Goal: Transaction & Acquisition: Book appointment/travel/reservation

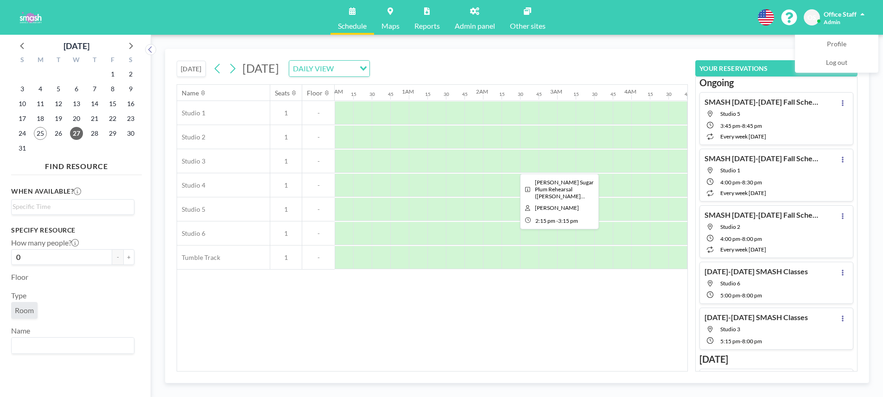
scroll to position [0, 872]
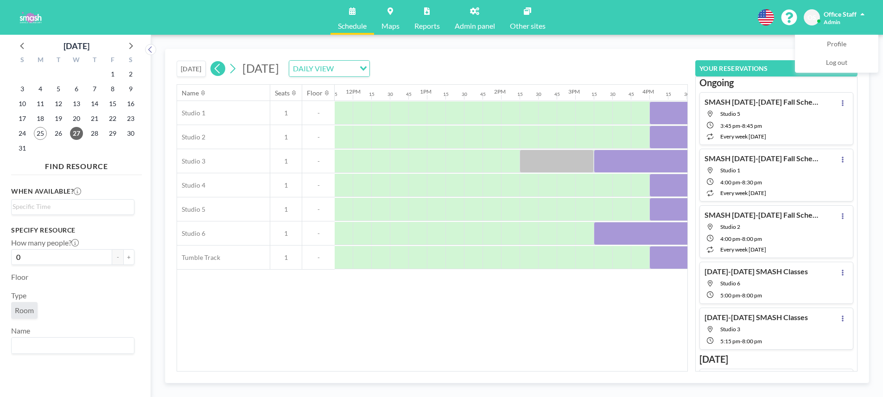
click at [222, 69] on icon at bounding box center [217, 69] width 9 height 14
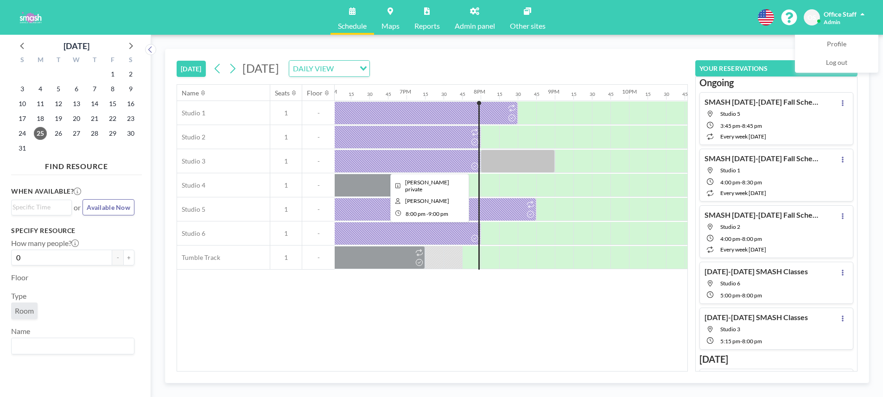
scroll to position [0, 1336]
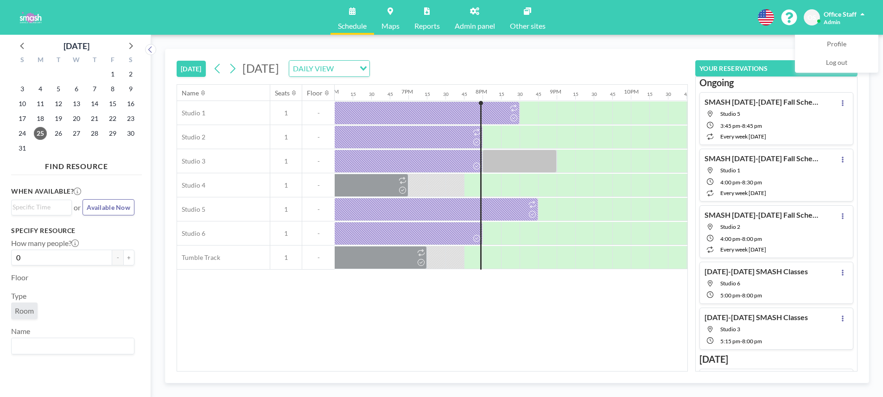
click at [435, 191] on div at bounding box center [436, 185] width 19 height 23
click at [435, 189] on div at bounding box center [436, 185] width 19 height 23
click at [419, 192] on div at bounding box center [418, 185] width 19 height 23
click at [448, 262] on div at bounding box center [455, 257] width 19 height 23
click at [448, 182] on div at bounding box center [455, 185] width 19 height 23
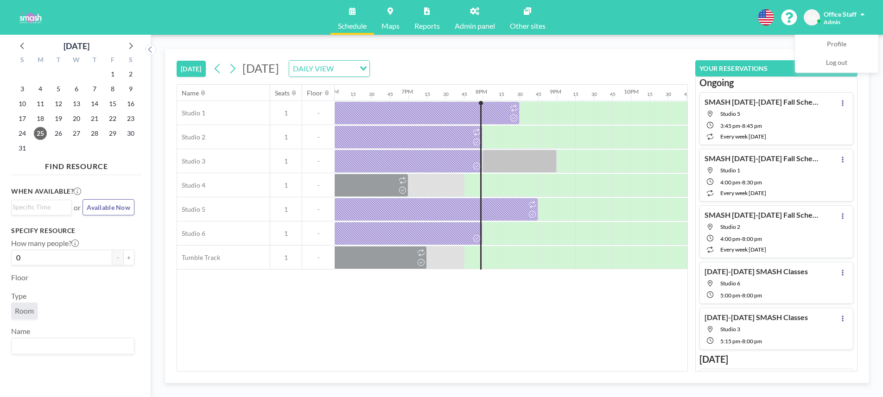
click at [448, 182] on div at bounding box center [455, 185] width 19 height 23
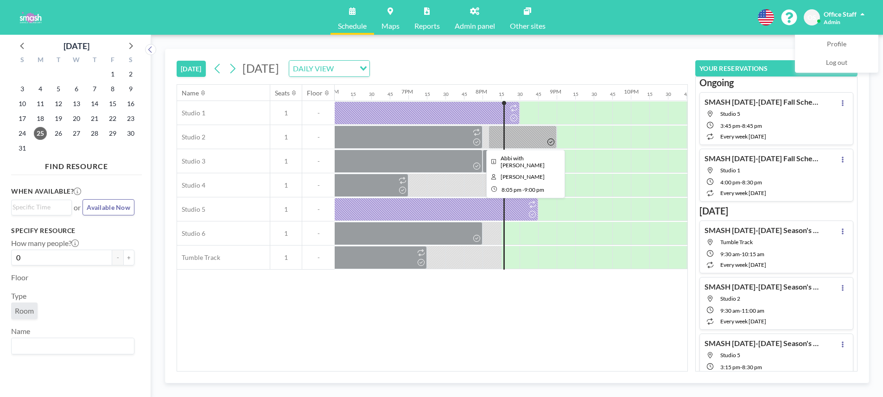
click at [529, 144] on div at bounding box center [523, 137] width 68 height 23
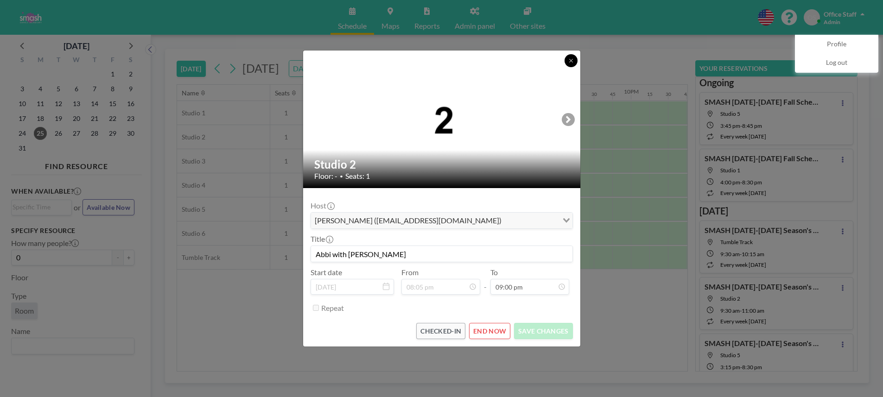
click at [571, 61] on icon at bounding box center [572, 61] width 6 height 6
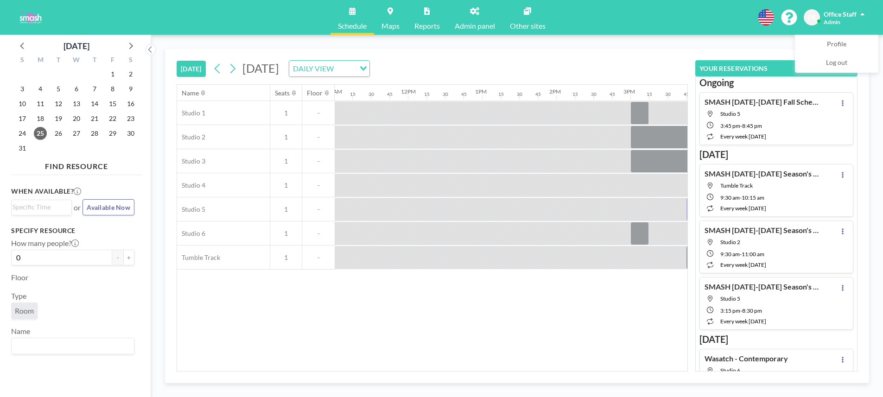
scroll to position [0, 897]
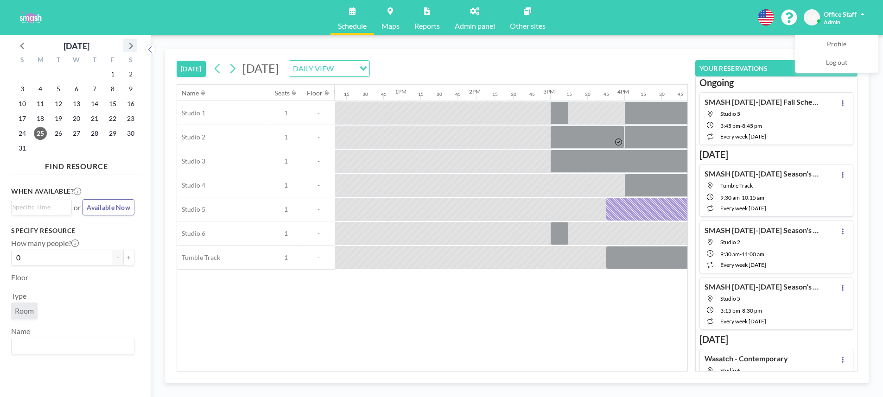
click at [133, 44] on icon at bounding box center [130, 45] width 12 height 12
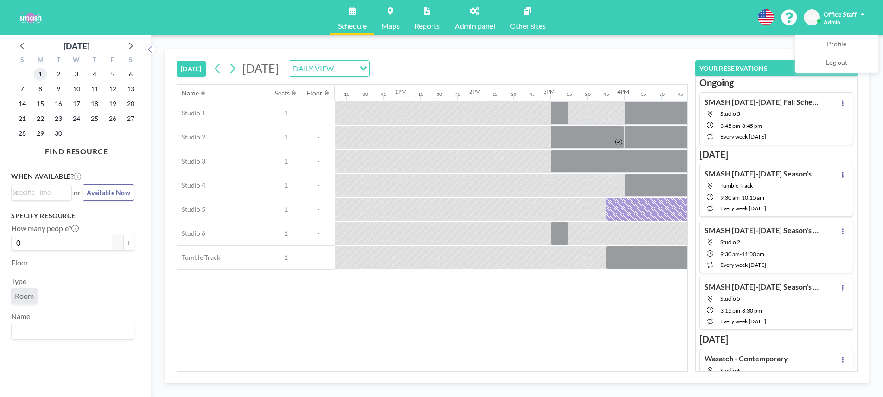
click at [39, 72] on span "1" at bounding box center [40, 74] width 13 height 13
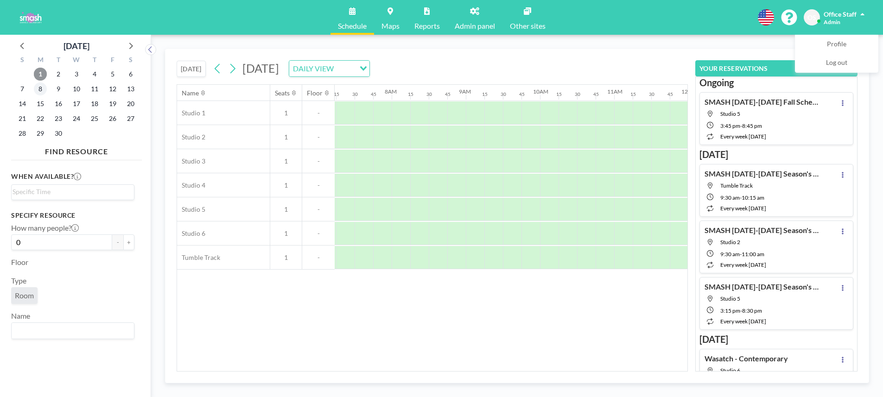
scroll to position [0, 575]
click at [39, 89] on span "8" at bounding box center [40, 89] width 13 height 13
click at [511, 230] on div at bounding box center [511, 233] width 19 height 23
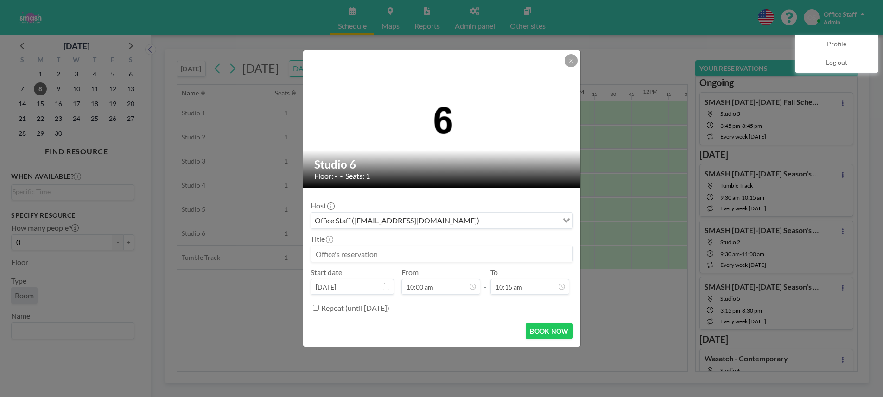
click at [329, 253] on input at bounding box center [442, 254] width 262 height 16
paste input "Wasatch Contemporary Dance Co"
paste input "[PERSON_NAME]"
paste input "[PHONE_NUMBER]"
drag, startPoint x: 538, startPoint y: 256, endPoint x: 313, endPoint y: 256, distance: 225.4
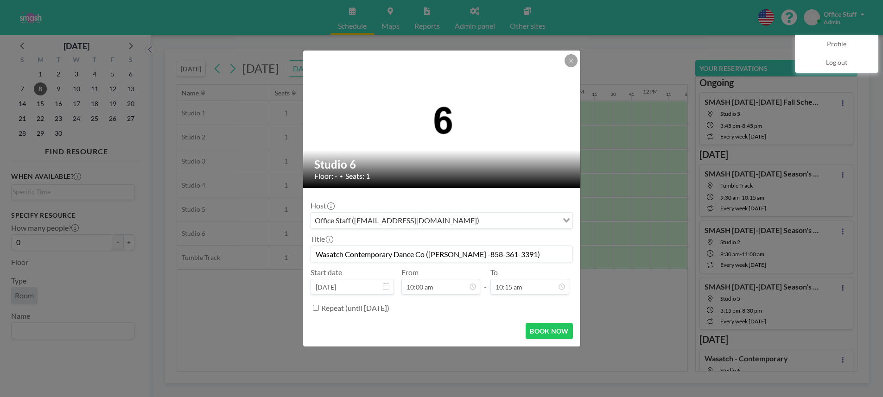
click at [313, 256] on input "Wasatch Contemporary Dance Co ([PERSON_NAME] -858-361-3391)" at bounding box center [442, 254] width 262 height 16
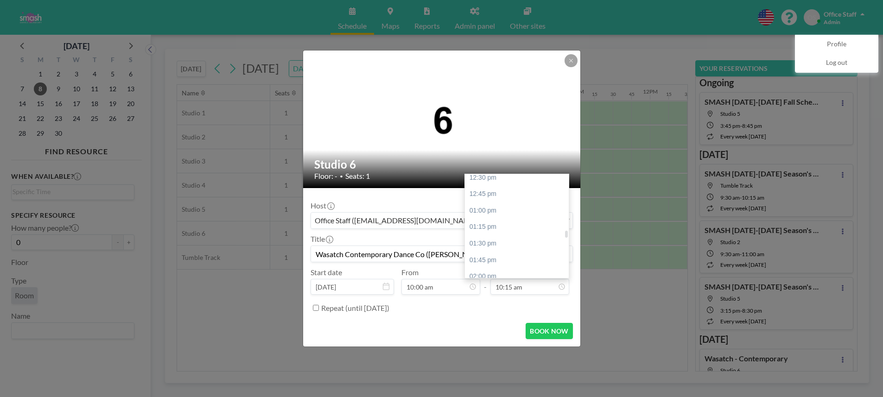
scroll to position [837, 0]
type input "Wasatch Contemporary Dance Co ([PERSON_NAME] -858-361-3391)"
click at [479, 203] on div "01:00 pm" at bounding box center [517, 204] width 104 height 17
type input "01:00 pm"
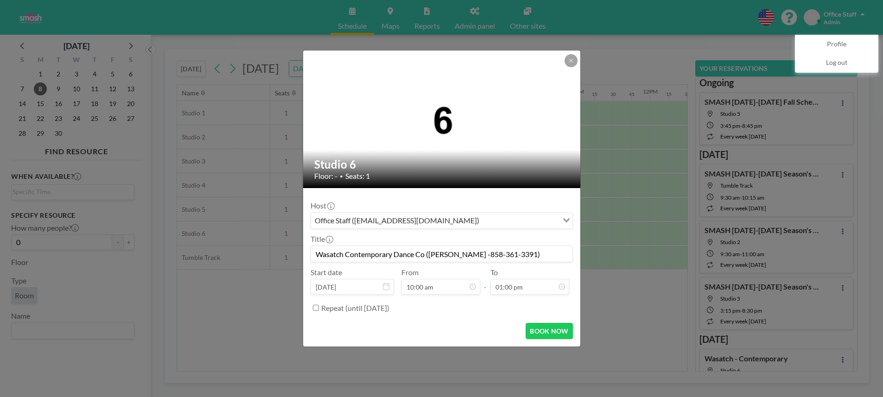
click at [316, 309] on input "Repeat (until [DATE])" at bounding box center [316, 308] width 6 height 6
checkbox input "true"
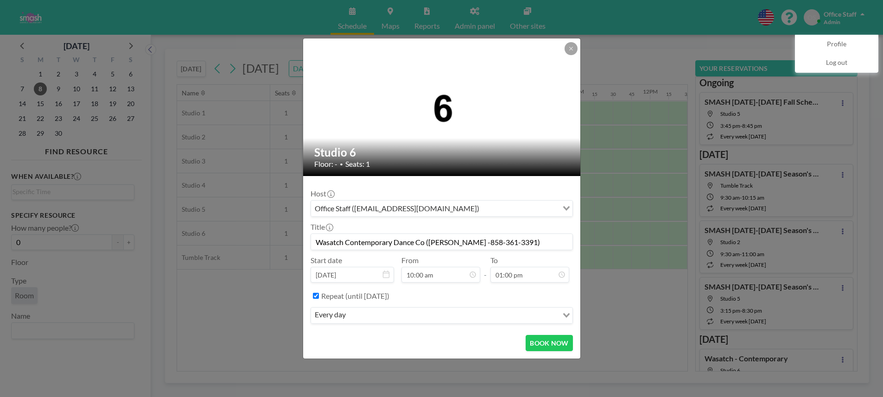
click at [341, 321] on div "every day" at bounding box center [434, 315] width 247 height 14
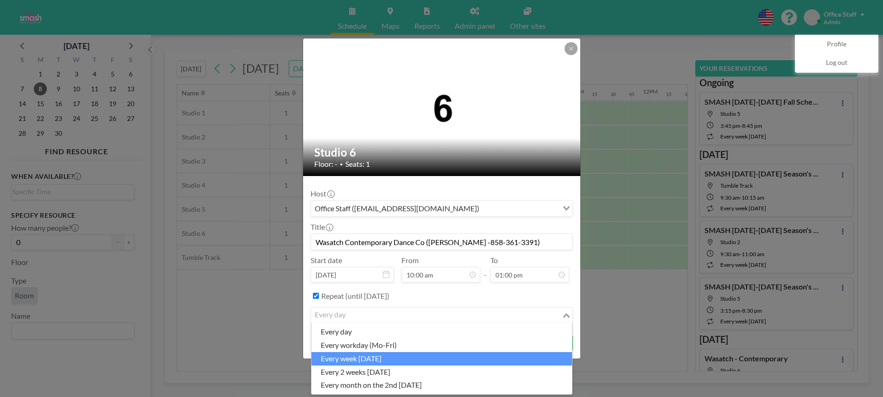
click at [349, 354] on li "every week [DATE]" at bounding box center [442, 358] width 261 height 13
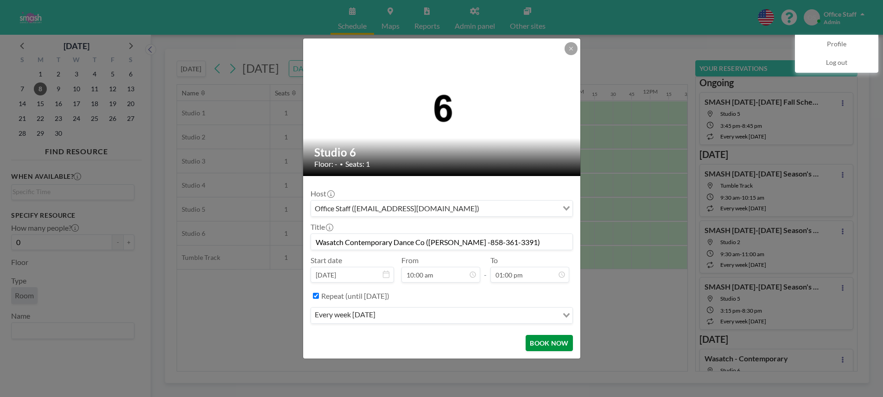
click at [550, 342] on button "BOOK NOW" at bounding box center [549, 343] width 47 height 16
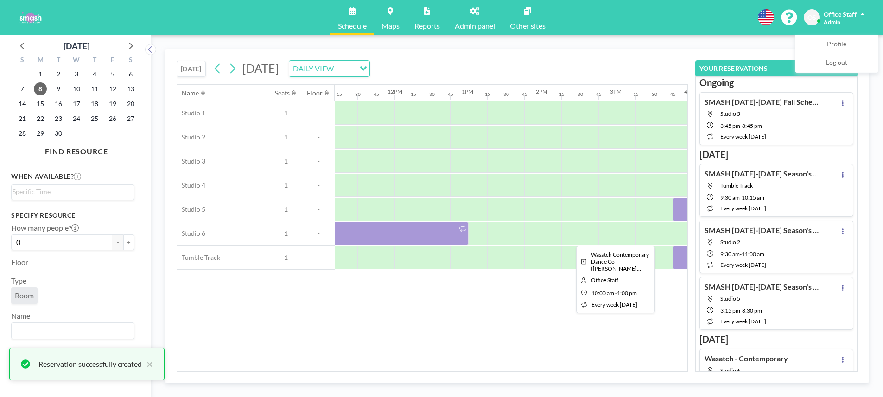
scroll to position [0, 856]
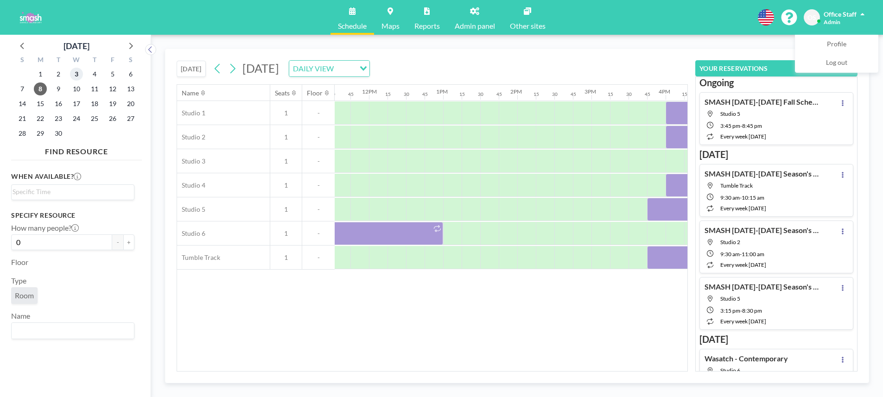
click at [78, 74] on span "3" at bounding box center [76, 74] width 13 height 13
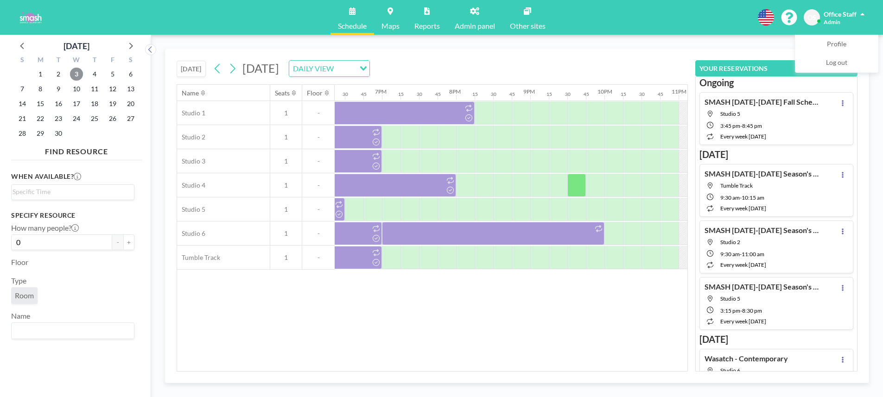
scroll to position [0, 1394]
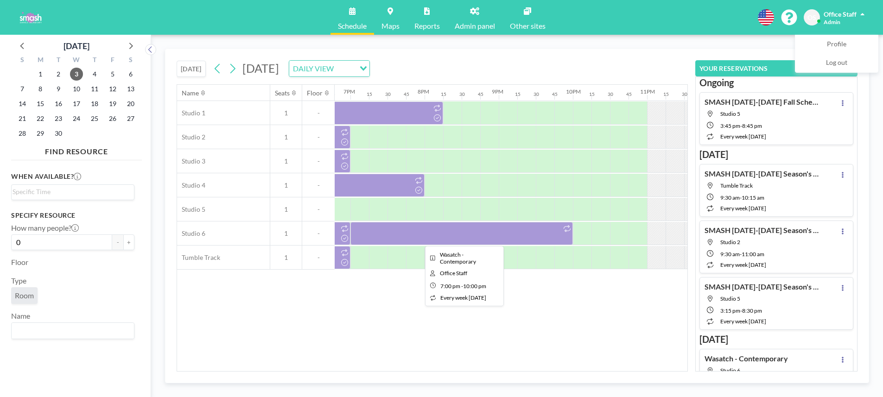
click at [477, 233] on div at bounding box center [462, 233] width 223 height 23
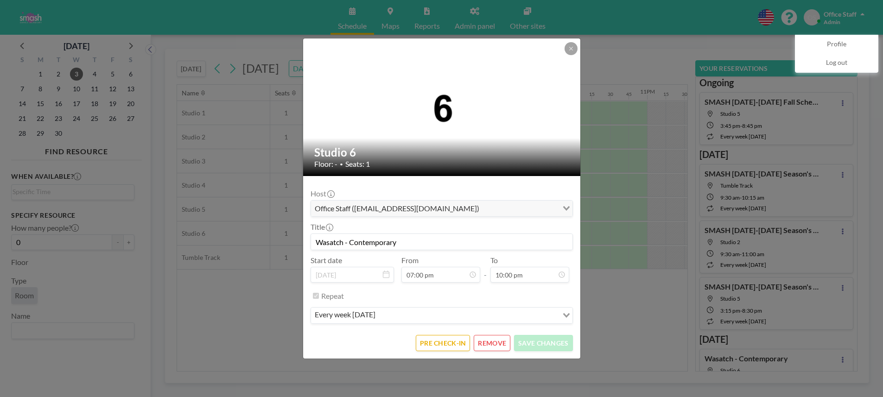
drag, startPoint x: 405, startPoint y: 244, endPoint x: 304, endPoint y: 239, distance: 101.2
click at [304, 239] on form "Host Office Staff ([EMAIL_ADDRESS][DOMAIN_NAME]) Loading... Title Wasatch - Con…" at bounding box center [441, 267] width 277 height 183
paste input "Contemporary Dance Co ([PERSON_NAME] -858-361-3391)"
type input "Wasatch Contemporary Dance Co ([PERSON_NAME] -858-361-3391)"
click at [547, 339] on button "SAVE CHANGES" at bounding box center [543, 343] width 58 height 16
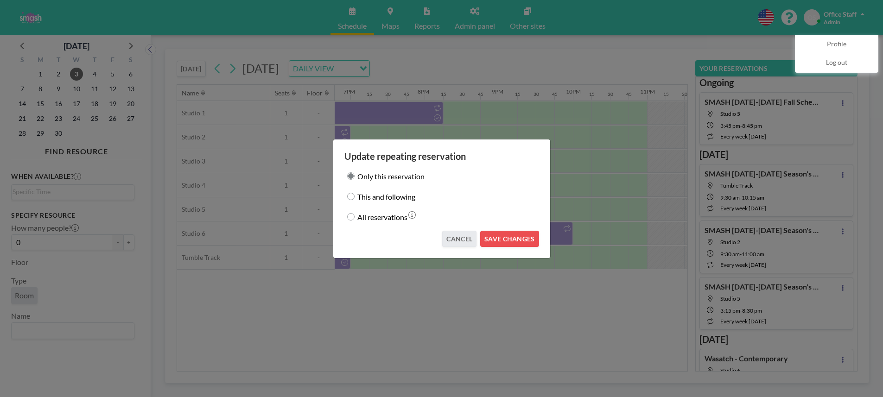
click at [352, 198] on input "This and following" at bounding box center [350, 196] width 7 height 7
radio input "true"
click at [520, 239] on button "SAVE CHANGES" at bounding box center [509, 239] width 58 height 16
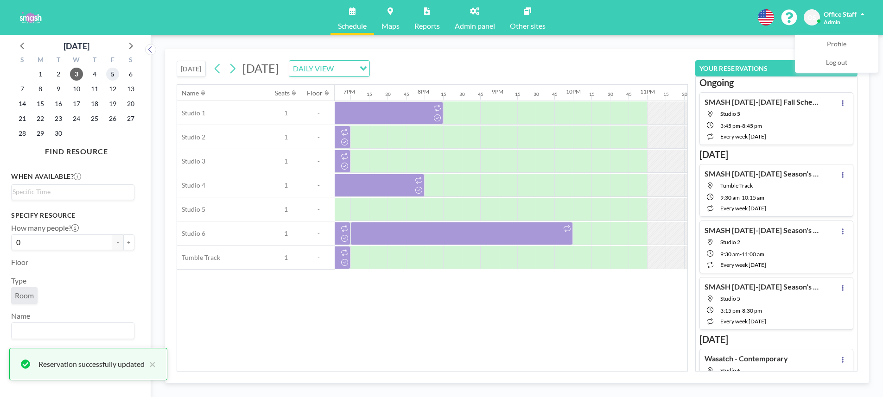
click at [110, 72] on span "5" at bounding box center [112, 74] width 13 height 13
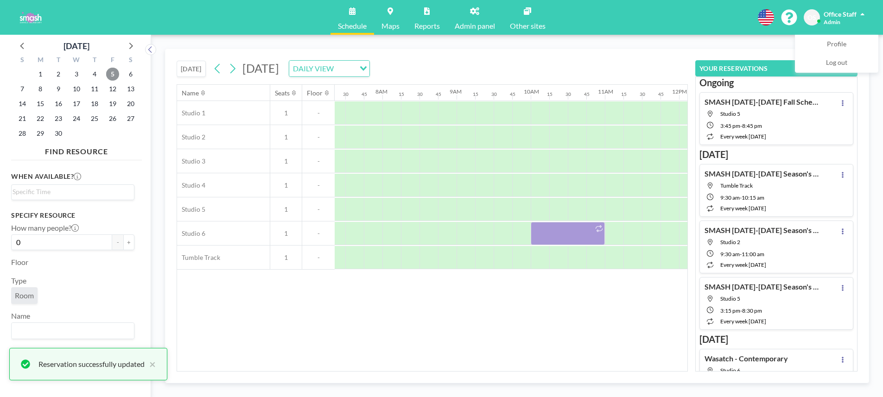
scroll to position [0, 575]
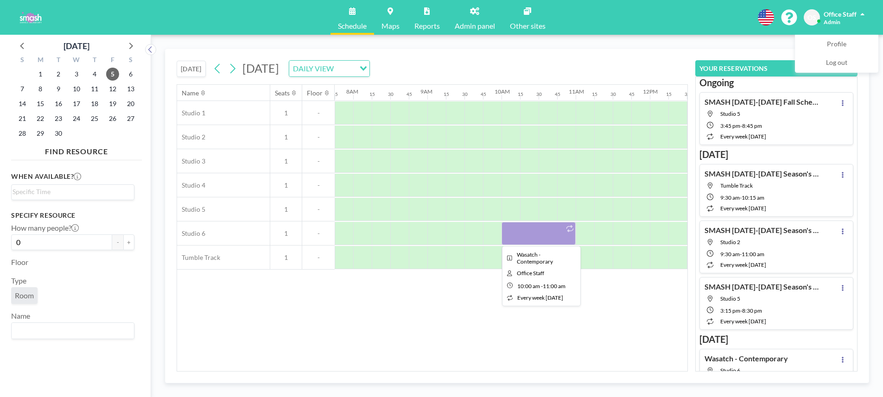
click at [515, 235] on div at bounding box center [539, 233] width 74 height 23
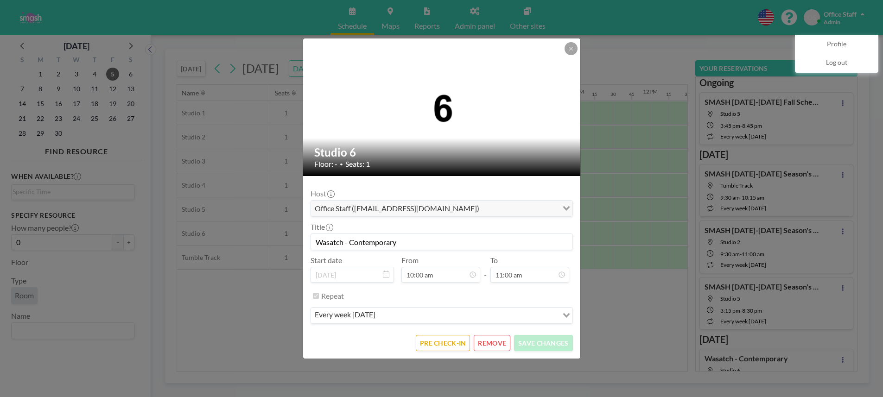
click at [360, 248] on input "Wasatch - Contemporary" at bounding box center [442, 242] width 262 height 16
paste input "Contemporary Dance Co ([PERSON_NAME] -858-361-3391)"
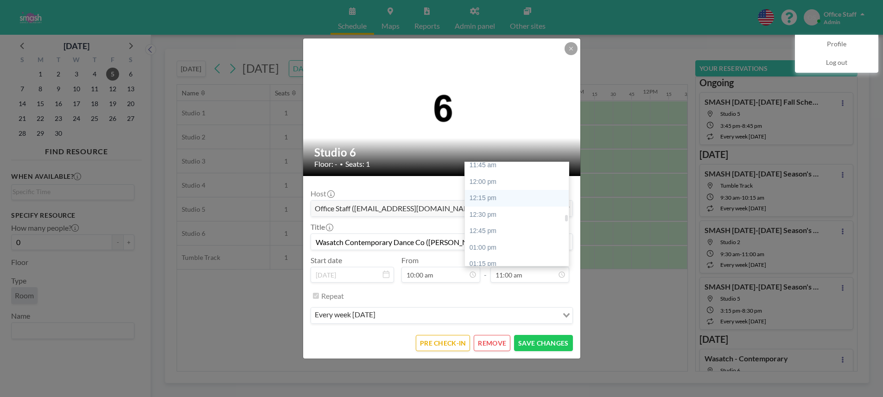
scroll to position [781, 0]
type input "Wasatch Contemporary Dance Co ([PERSON_NAME] -858-361-3391)"
click at [494, 249] on div "01:00 pm" at bounding box center [517, 247] width 104 height 17
type input "01:00 pm"
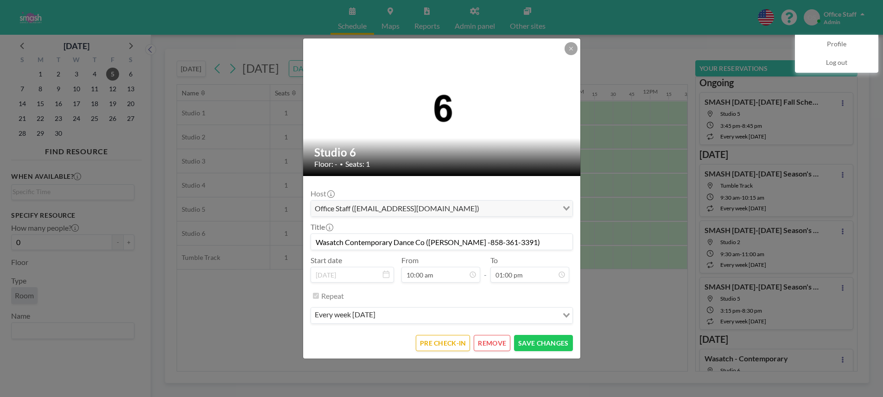
scroll to position [858, 0]
click at [542, 346] on button "SAVE CHANGES" at bounding box center [543, 343] width 58 height 16
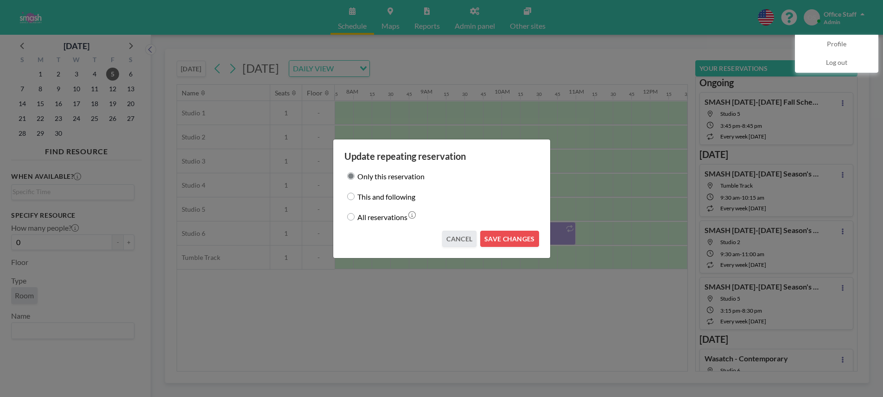
click at [361, 196] on label "This and following" at bounding box center [387, 196] width 58 height 13
click at [355, 196] on input "This and following" at bounding box center [350, 196] width 7 height 7
radio input "true"
click at [499, 239] on button "SAVE CHANGES" at bounding box center [509, 239] width 58 height 16
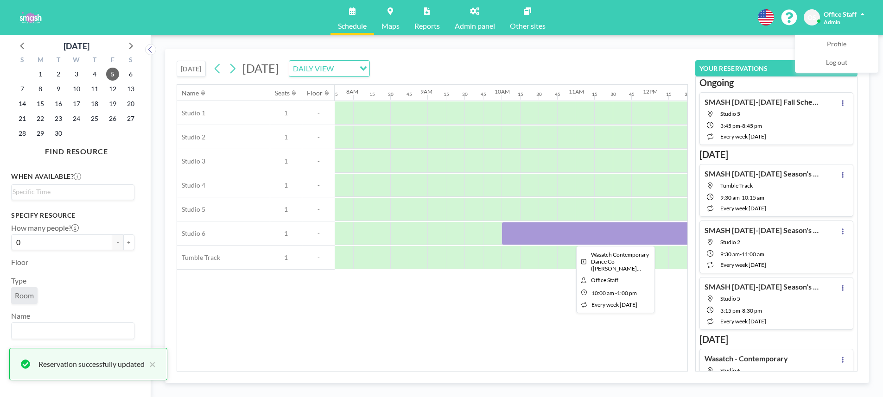
click at [575, 235] on div at bounding box center [613, 233] width 223 height 23
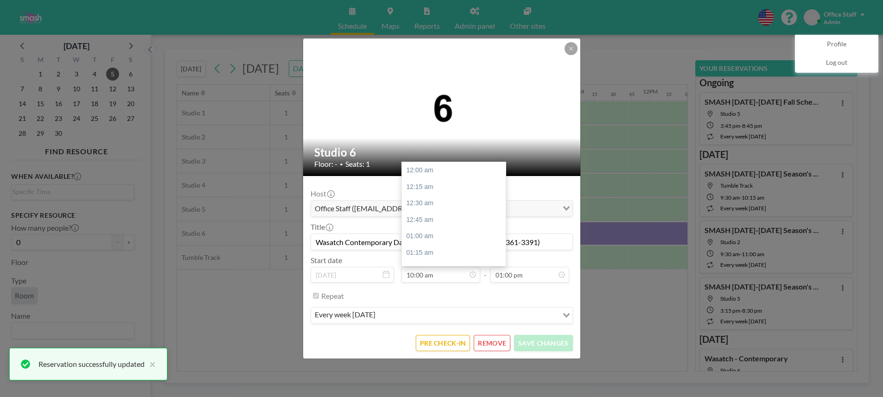
scroll to position [660, 0]
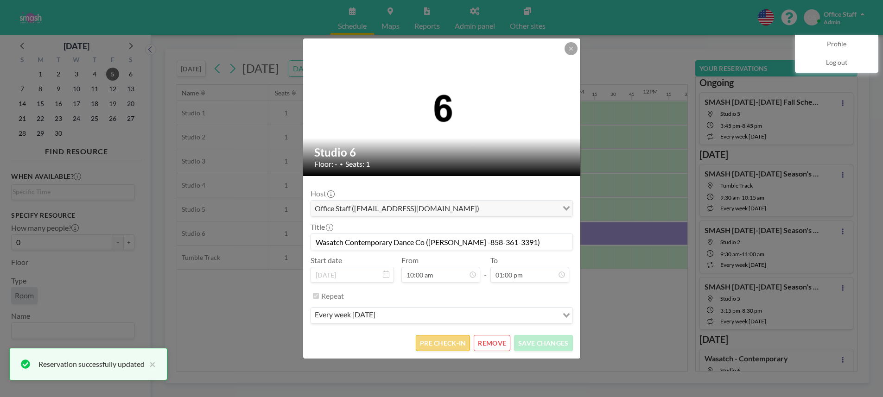
click at [438, 344] on button "PRE CHECK-IN" at bounding box center [443, 343] width 54 height 16
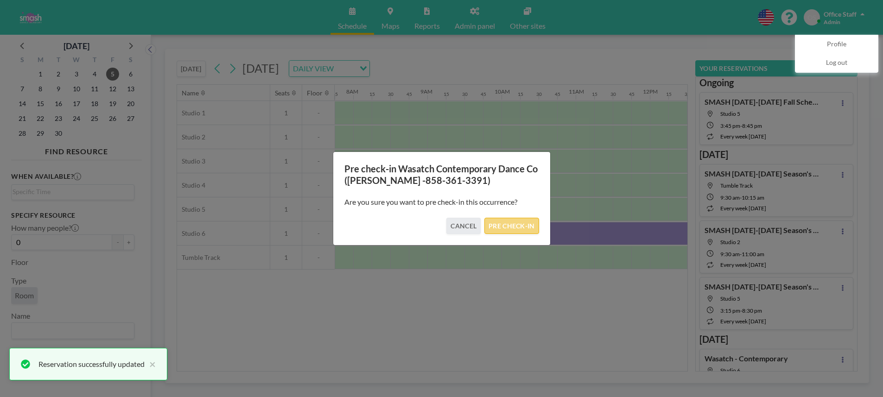
click at [521, 227] on button "PRE CHECK-IN" at bounding box center [512, 226] width 54 height 16
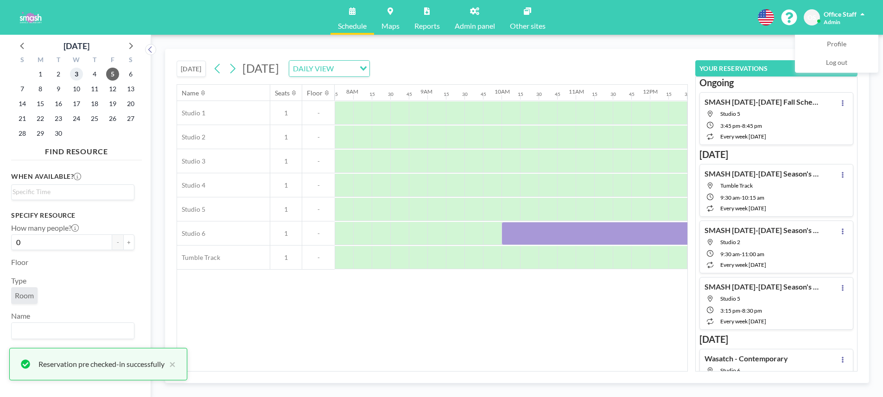
click at [78, 73] on span "3" at bounding box center [76, 74] width 13 height 13
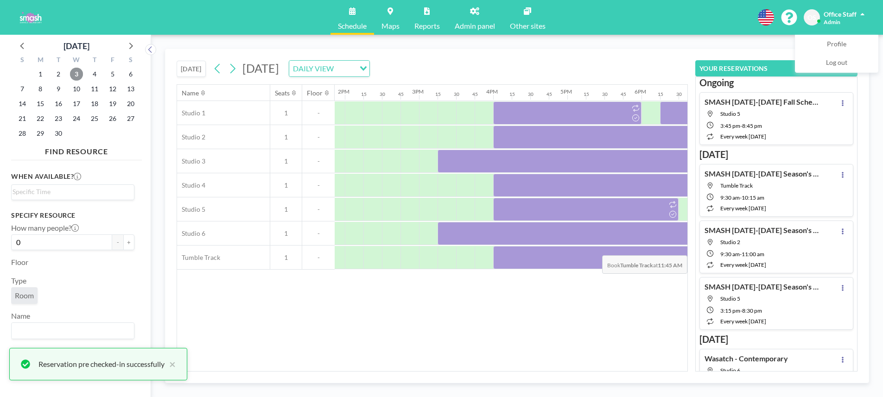
scroll to position [0, 1308]
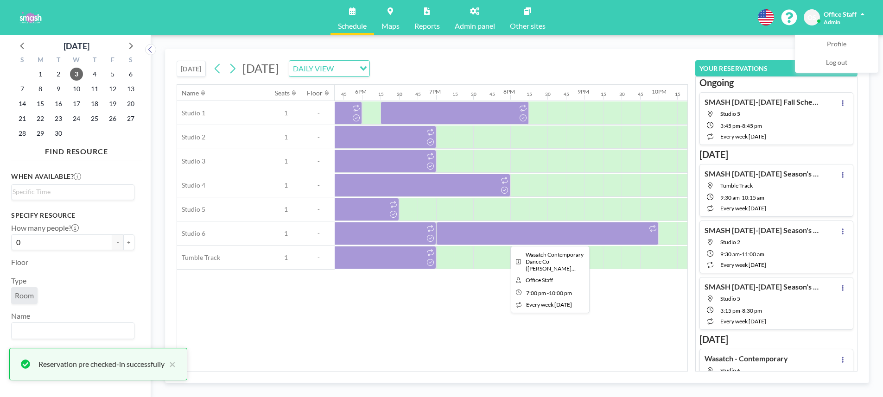
click at [576, 229] on div at bounding box center [547, 233] width 223 height 23
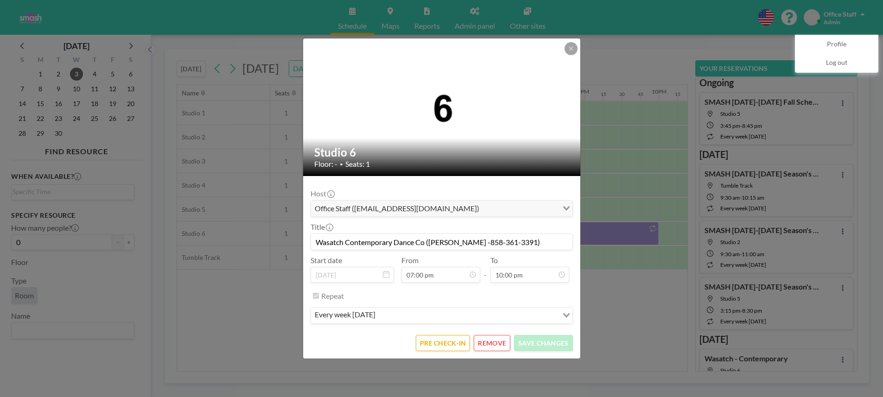
scroll to position [1431, 0]
click at [439, 342] on button "PRE CHECK-IN" at bounding box center [443, 343] width 54 height 16
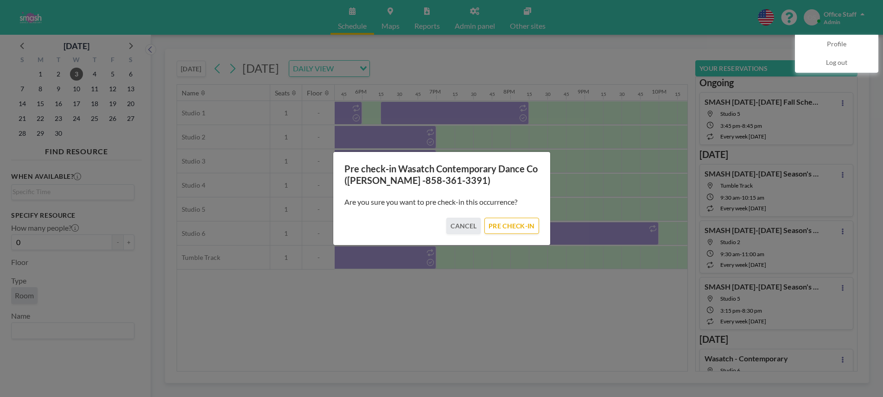
click at [517, 215] on div "Are you sure you want to pre check-in this occurrence?" at bounding box center [442, 202] width 195 height 32
click at [516, 219] on button "PRE CHECK-IN" at bounding box center [512, 226] width 54 height 16
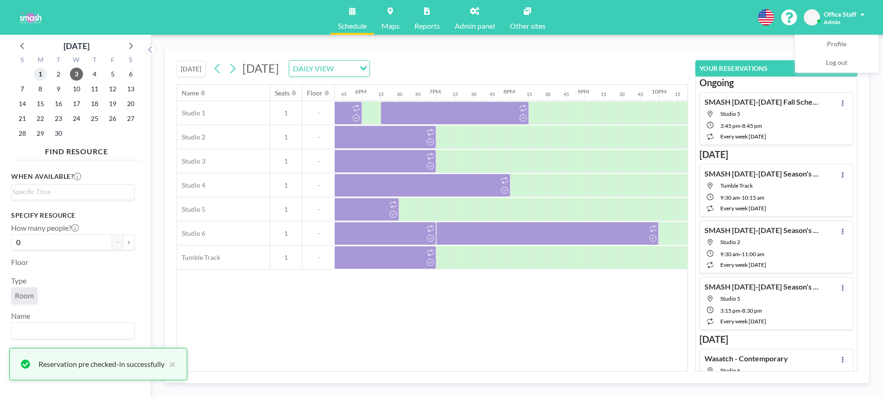
click at [39, 72] on span "1" at bounding box center [40, 74] width 13 height 13
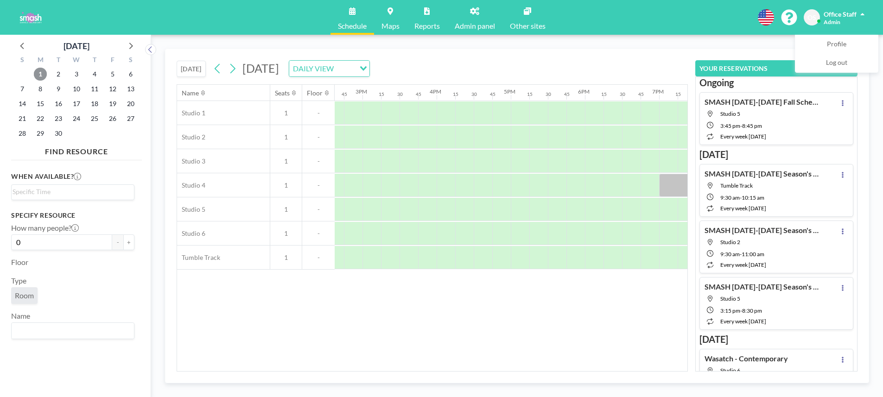
scroll to position [0, 1002]
click at [22, 46] on icon at bounding box center [23, 45] width 12 height 12
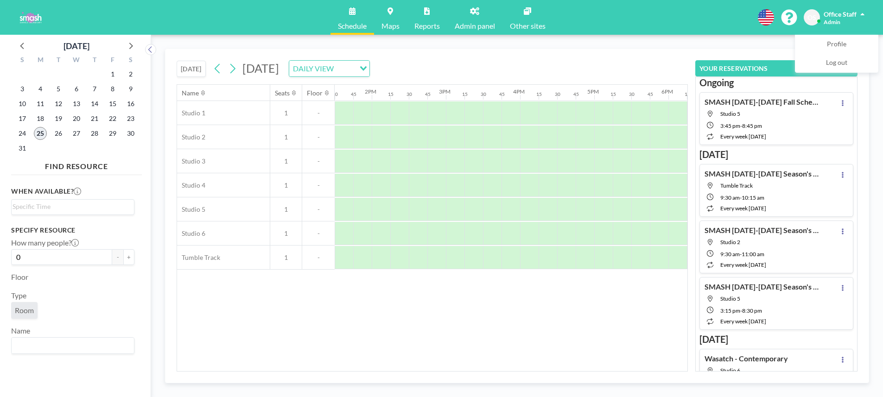
click at [41, 134] on span "25" at bounding box center [40, 133] width 13 height 13
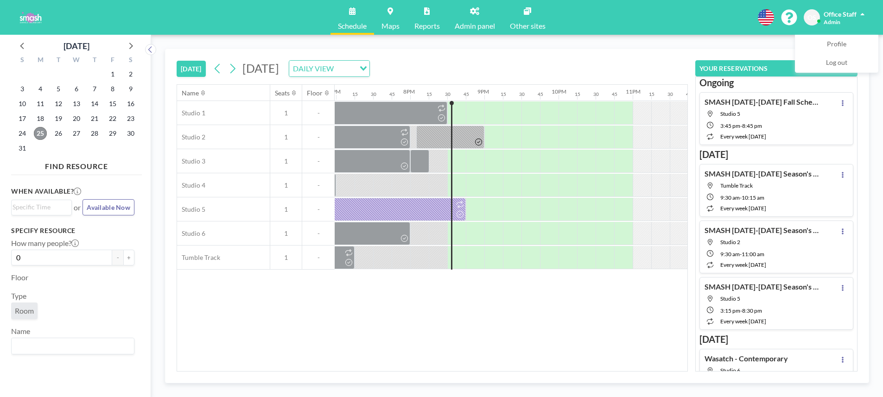
scroll to position [0, 1429]
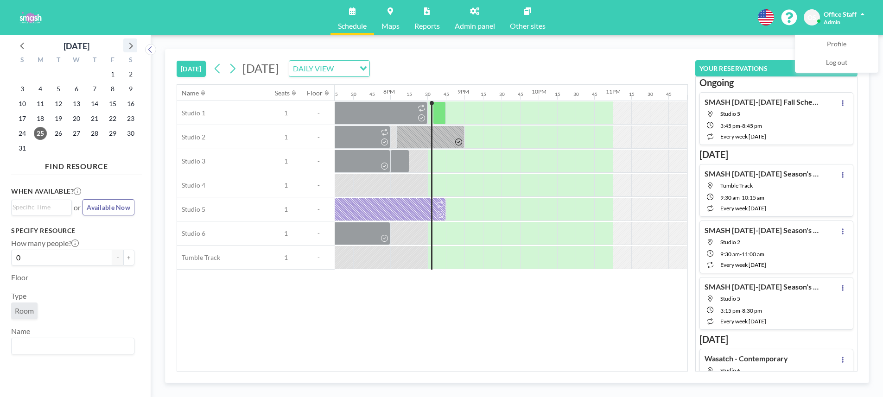
click at [128, 47] on icon at bounding box center [130, 45] width 12 height 12
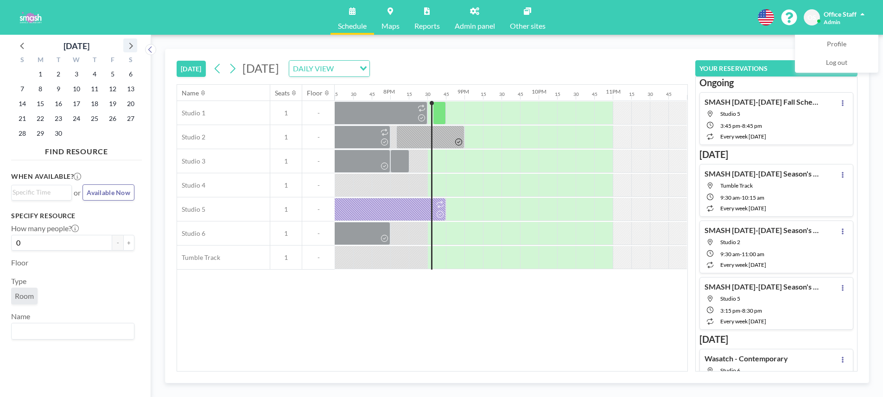
click at [128, 47] on icon at bounding box center [130, 45] width 12 height 12
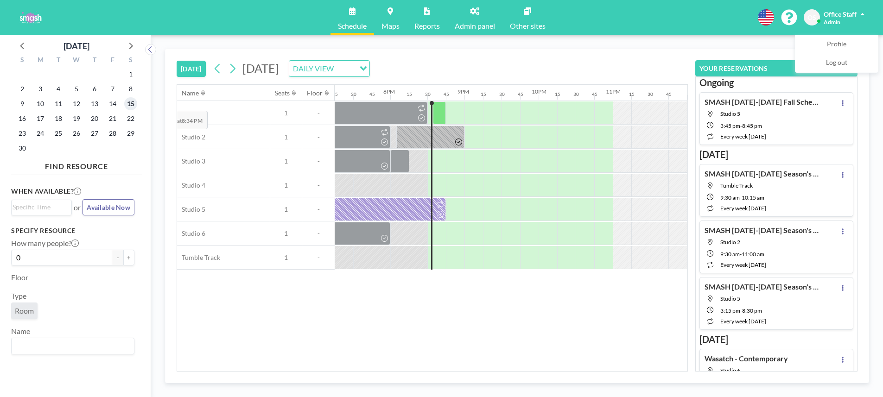
click at [131, 104] on span "15" at bounding box center [130, 103] width 13 height 13
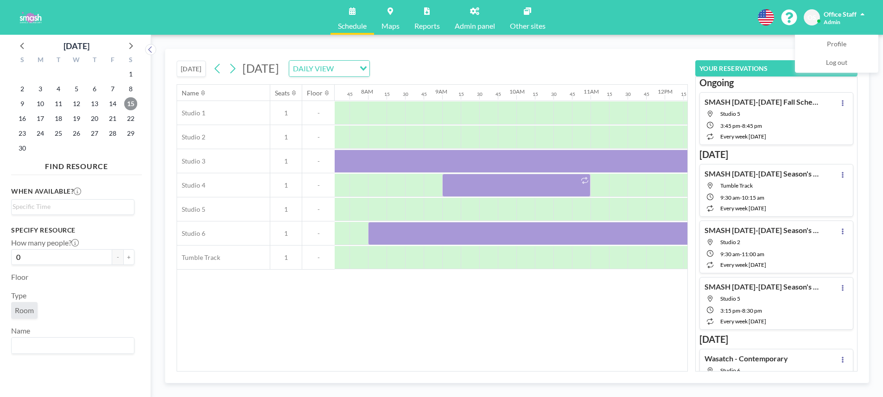
scroll to position [0, 575]
click at [41, 118] on span "17" at bounding box center [40, 118] width 13 height 13
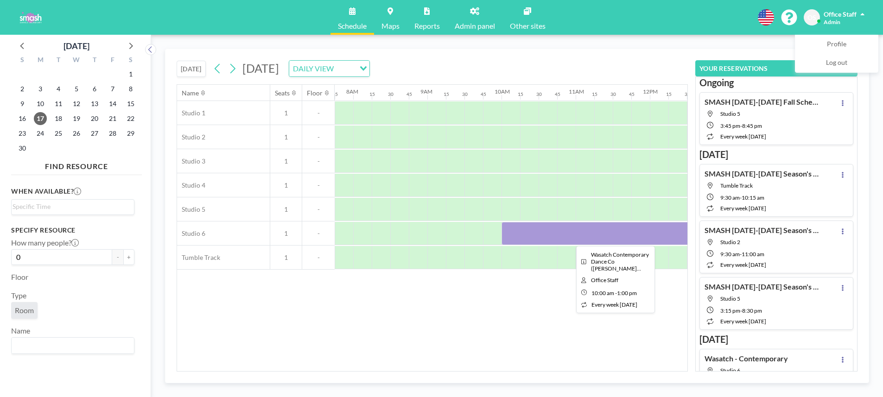
click at [580, 238] on div at bounding box center [613, 233] width 223 height 23
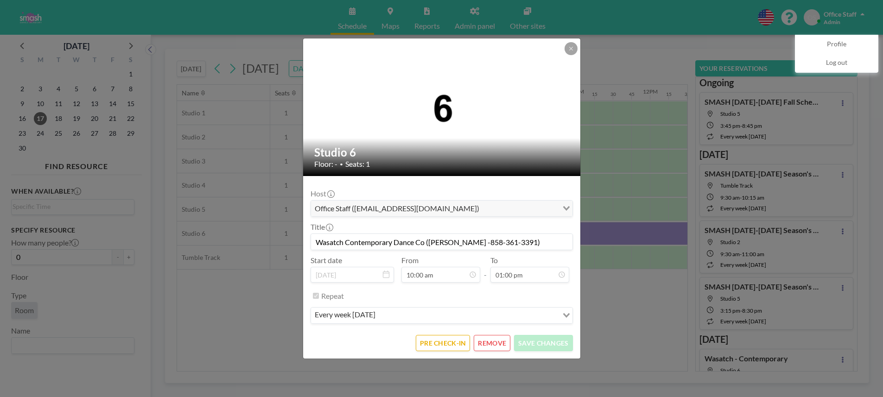
scroll to position [858, 0]
click at [491, 344] on button "REMOVE" at bounding box center [492, 343] width 37 height 16
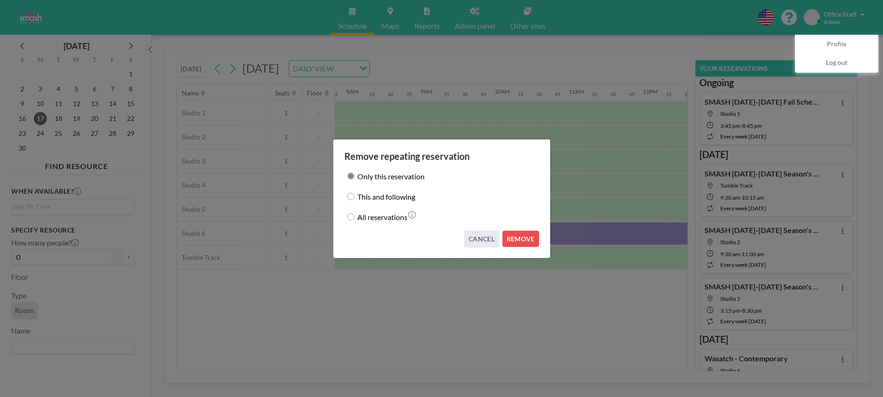
click at [351, 196] on input "This and following" at bounding box center [350, 196] width 7 height 7
radio input "true"
click at [517, 239] on button "REMOVE" at bounding box center [521, 239] width 37 height 16
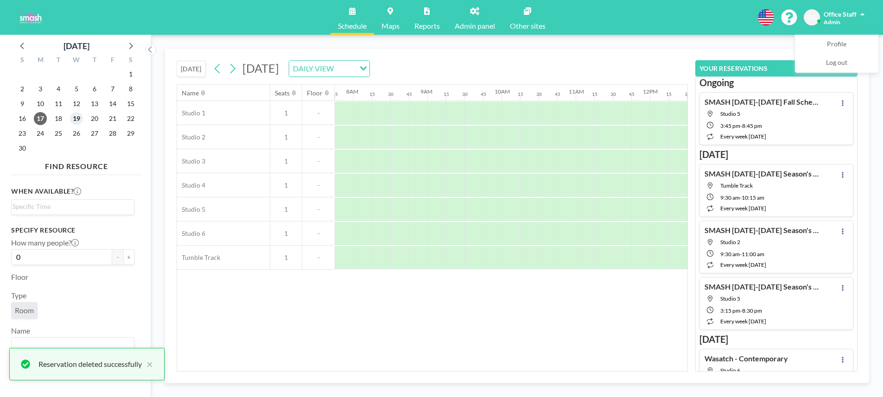
click at [77, 118] on span "19" at bounding box center [76, 118] width 13 height 13
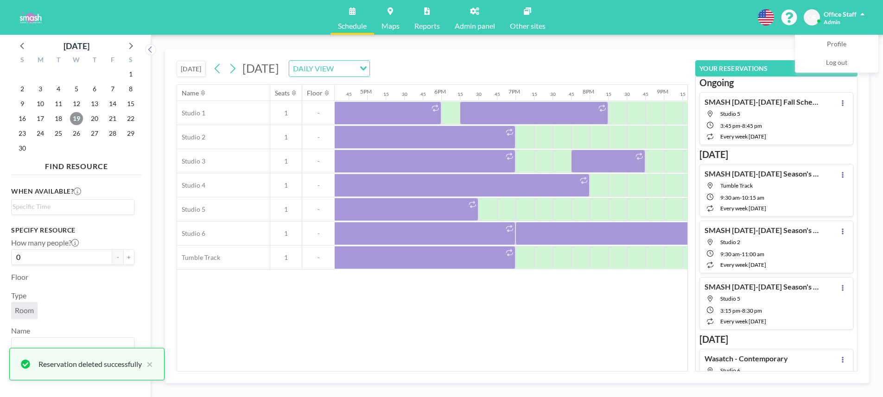
scroll to position [0, 1339]
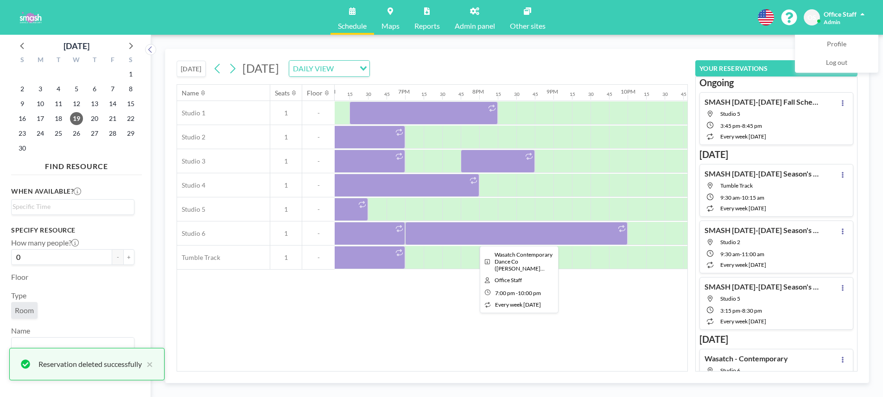
click at [568, 230] on div at bounding box center [516, 233] width 223 height 23
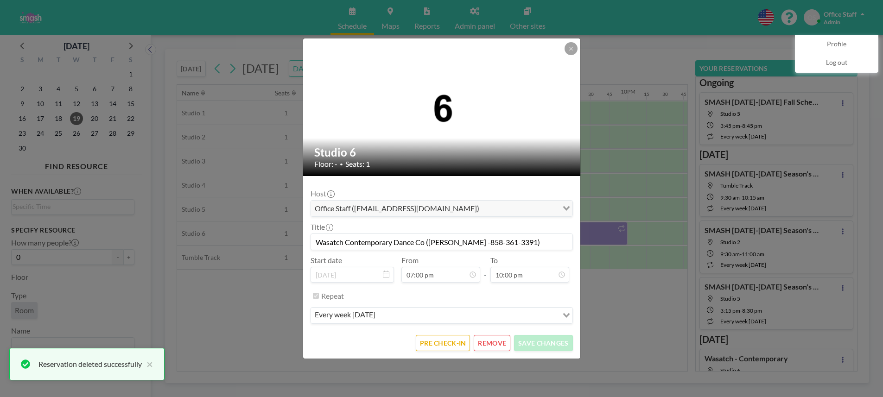
scroll to position [1254, 0]
click at [498, 343] on button "REMOVE" at bounding box center [492, 343] width 37 height 16
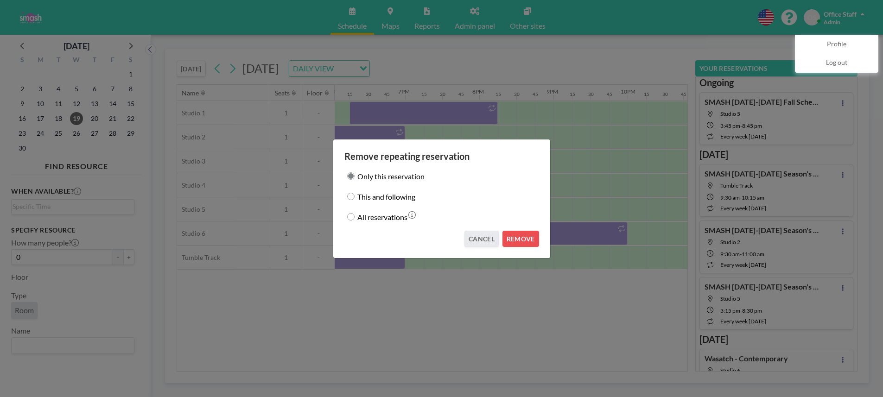
click at [352, 197] on input "This and following" at bounding box center [350, 196] width 7 height 7
radio input "true"
click at [525, 238] on button "REMOVE" at bounding box center [521, 239] width 37 height 16
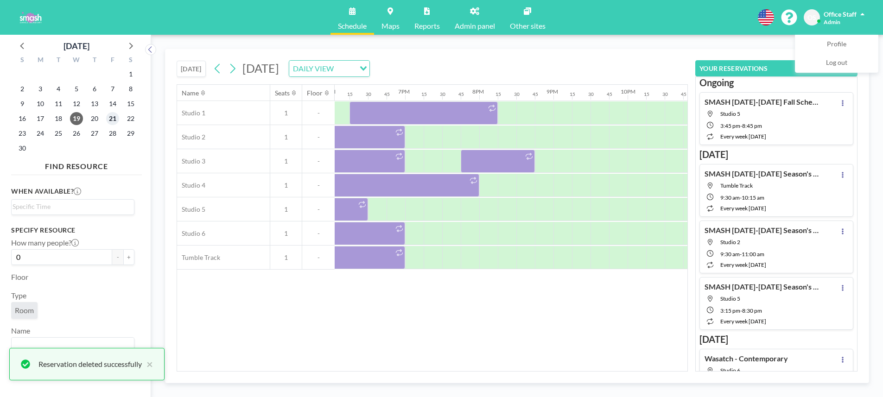
click at [112, 115] on span "21" at bounding box center [112, 118] width 13 height 13
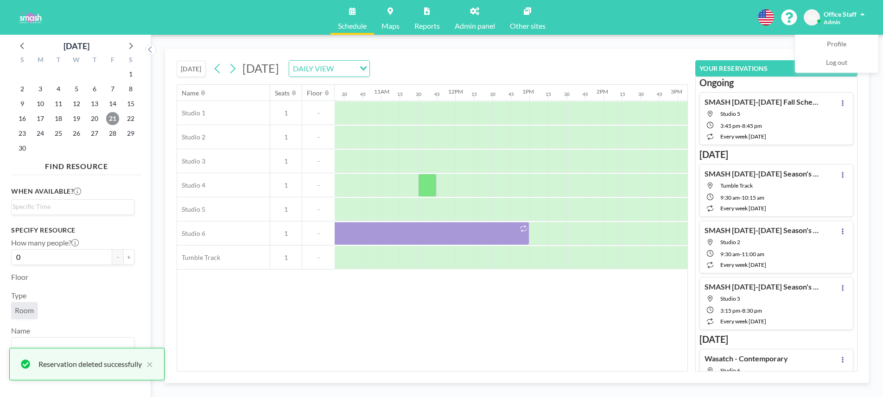
scroll to position [0, 846]
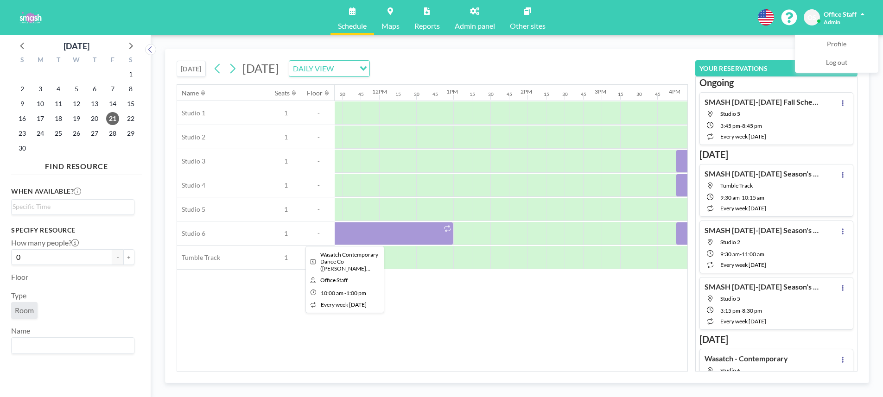
click at [403, 242] on div at bounding box center [342, 233] width 223 height 23
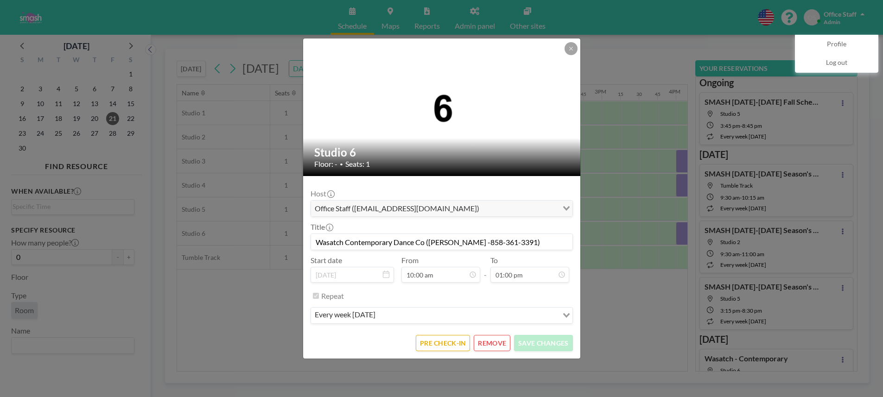
drag, startPoint x: 534, startPoint y: 243, endPoint x: 315, endPoint y: 244, distance: 218.9
click at [315, 244] on input "Wasatch Contemporary Dance Co ([PERSON_NAME] -858-361-3391)" at bounding box center [442, 242] width 262 height 16
click at [490, 344] on button "REMOVE" at bounding box center [492, 343] width 37 height 16
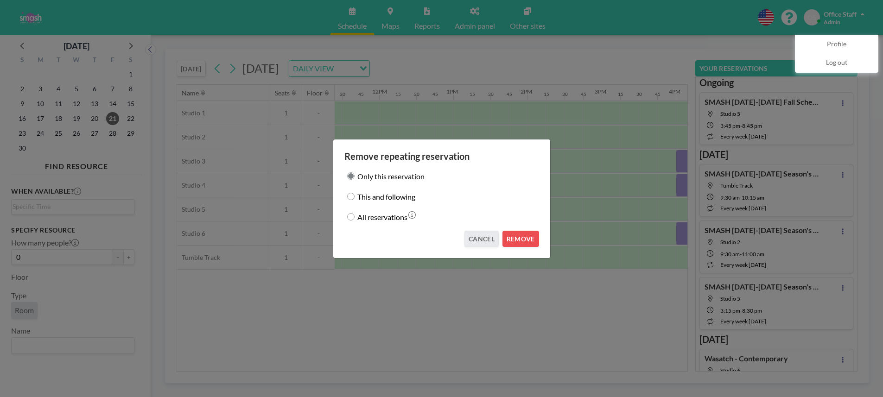
click at [351, 195] on input "This and following" at bounding box center [350, 196] width 7 height 7
radio input "true"
click at [522, 238] on button "REMOVE" at bounding box center [521, 239] width 37 height 16
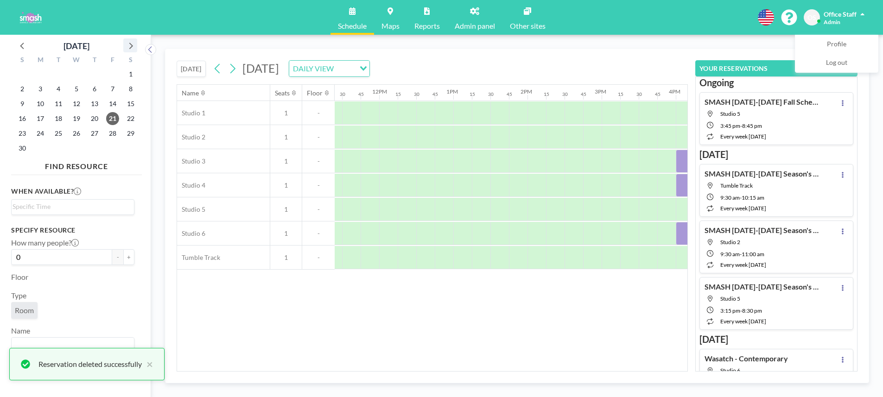
click at [130, 45] on icon at bounding box center [130, 45] width 12 height 12
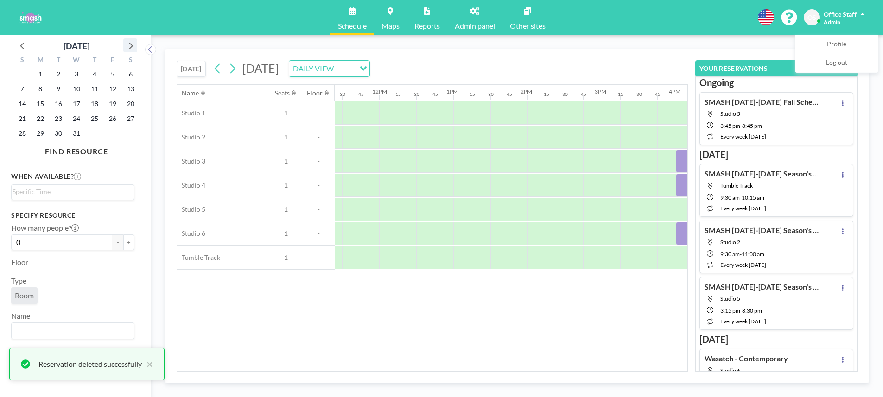
click at [130, 45] on icon at bounding box center [130, 45] width 12 height 12
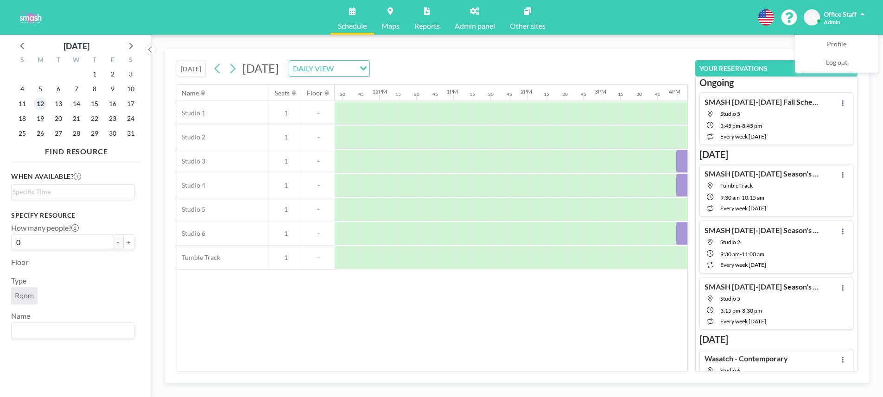
click at [39, 104] on span "12" at bounding box center [40, 103] width 13 height 13
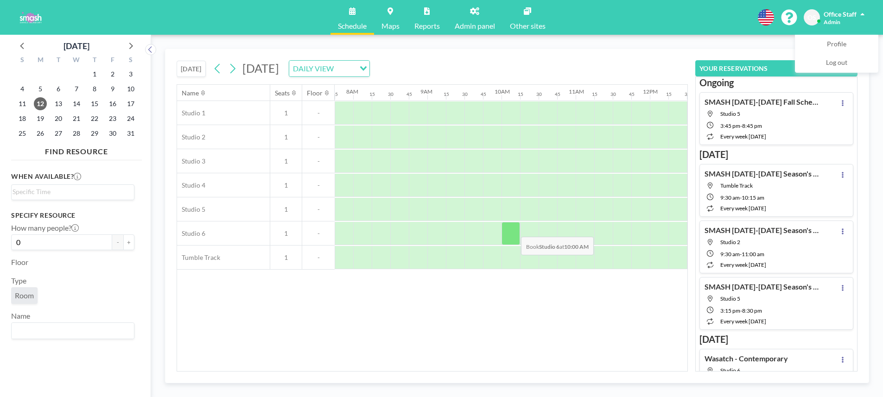
click at [514, 230] on div at bounding box center [511, 233] width 19 height 23
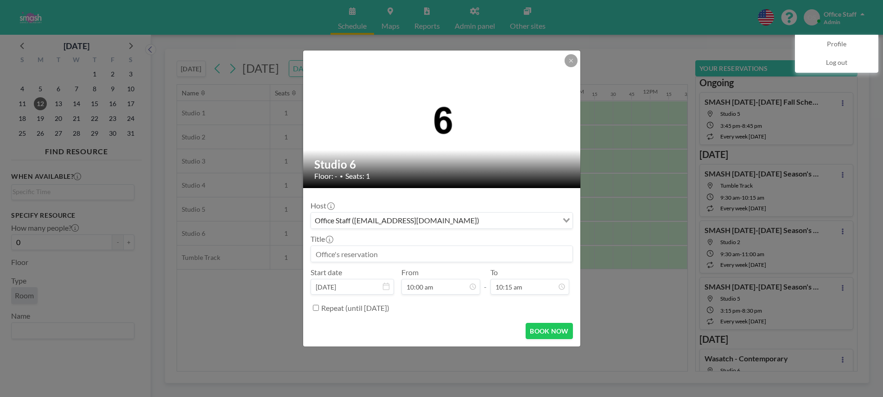
click at [346, 254] on input at bounding box center [442, 254] width 262 height 16
paste input "Wasatch Contemporary Dance Co ([PERSON_NAME] -858-361-3391)"
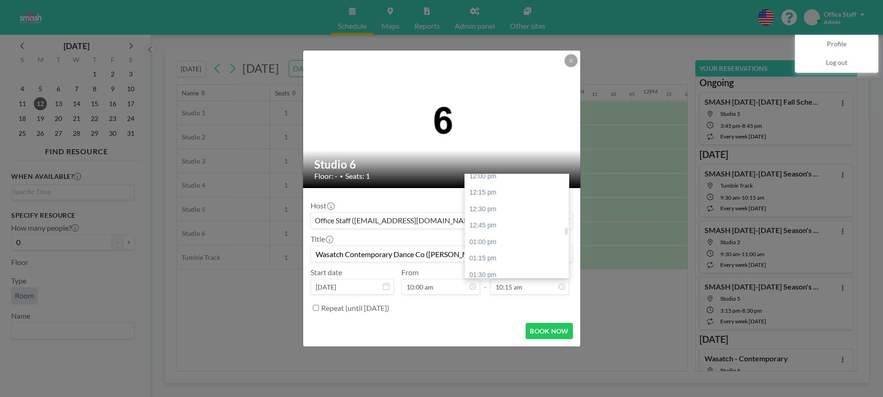
scroll to position [796, 0]
type input "Wasatch Contemporary Dance Co ([PERSON_NAME] -858-361-3391)"
click at [494, 243] on div "01:00 pm" at bounding box center [517, 245] width 104 height 17
type input "01:00 pm"
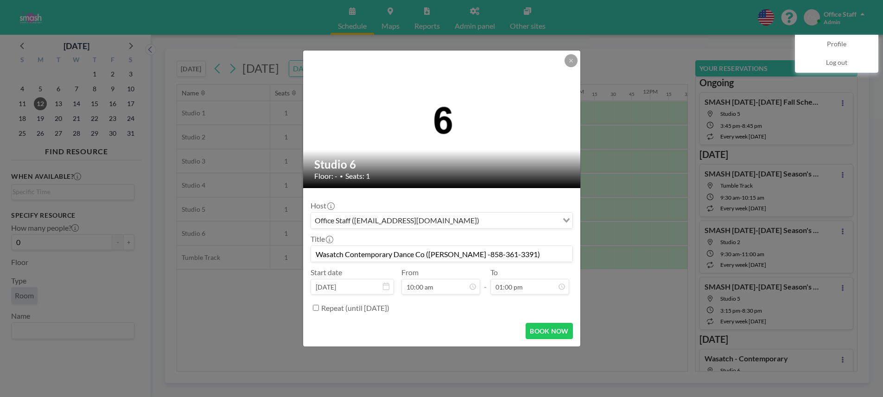
click at [317, 310] on input "Repeat (until [DATE])" at bounding box center [316, 308] width 6 height 6
checkbox input "true"
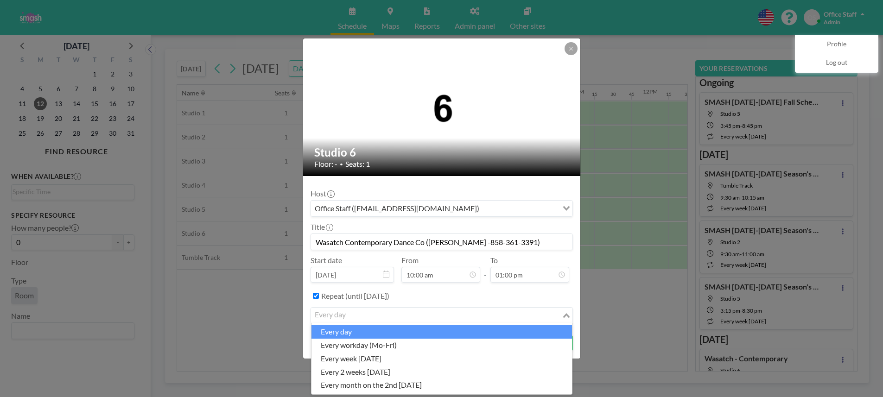
drag, startPoint x: 509, startPoint y: 311, endPoint x: 501, endPoint y: 312, distance: 7.9
click at [509, 311] on input "Search for option" at bounding box center [436, 316] width 249 height 12
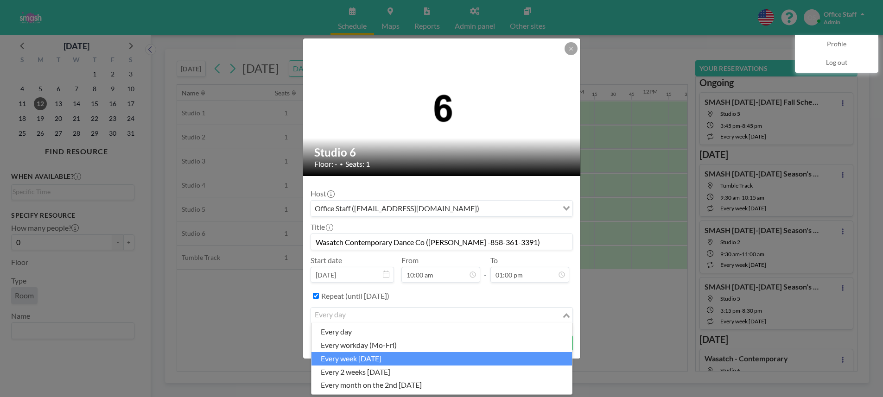
click at [375, 359] on li "every week [DATE]" at bounding box center [442, 358] width 261 height 13
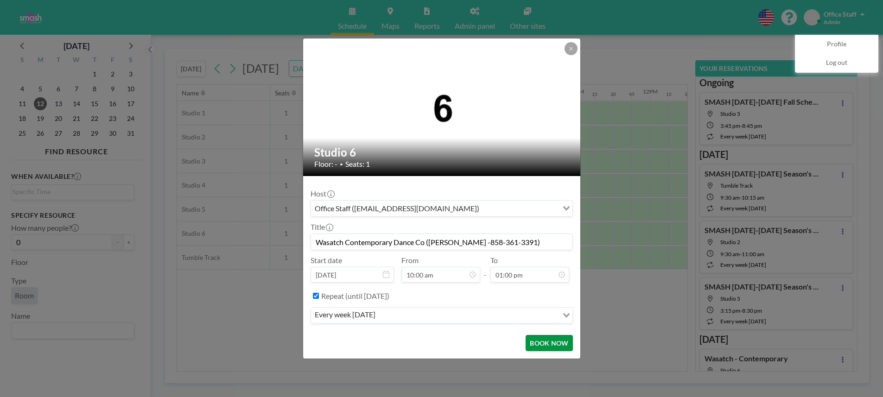
click at [554, 342] on button "BOOK NOW" at bounding box center [549, 343] width 47 height 16
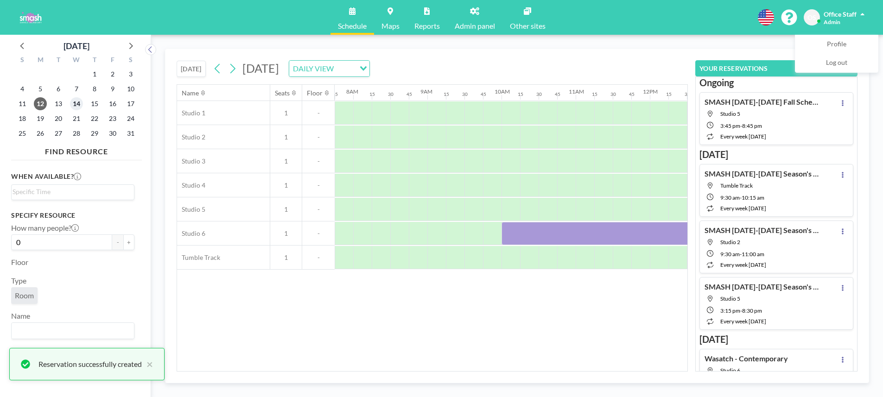
drag, startPoint x: 78, startPoint y: 103, endPoint x: 103, endPoint y: 109, distance: 25.4
click at [78, 103] on span "14" at bounding box center [76, 103] width 13 height 13
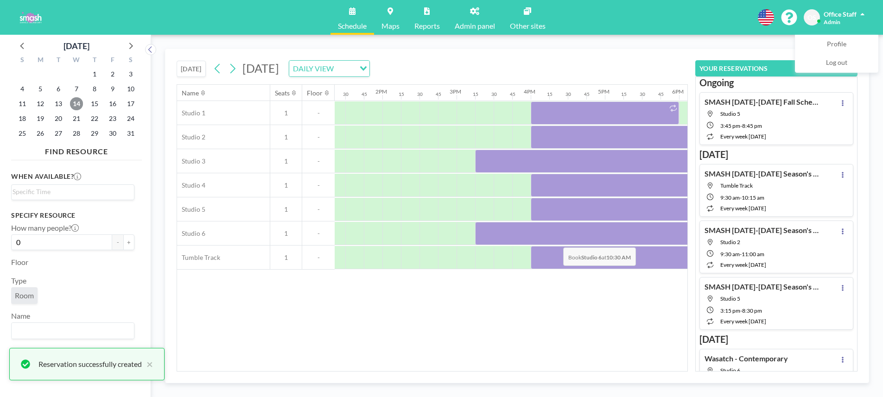
scroll to position [0, 1207]
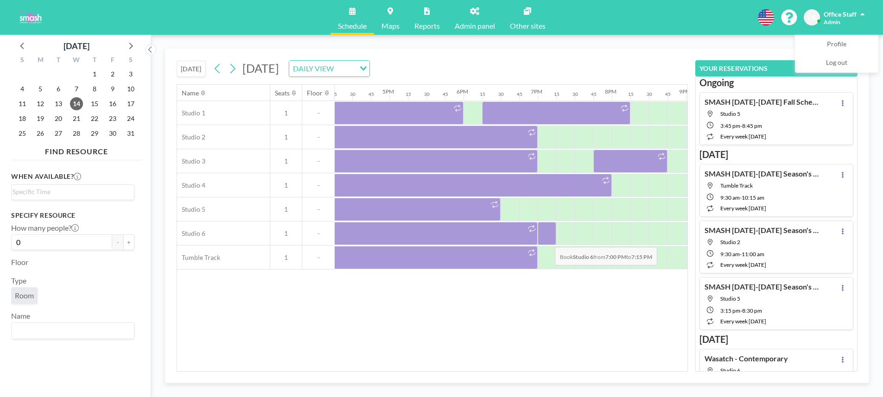
click at [548, 240] on div at bounding box center [547, 233] width 19 height 23
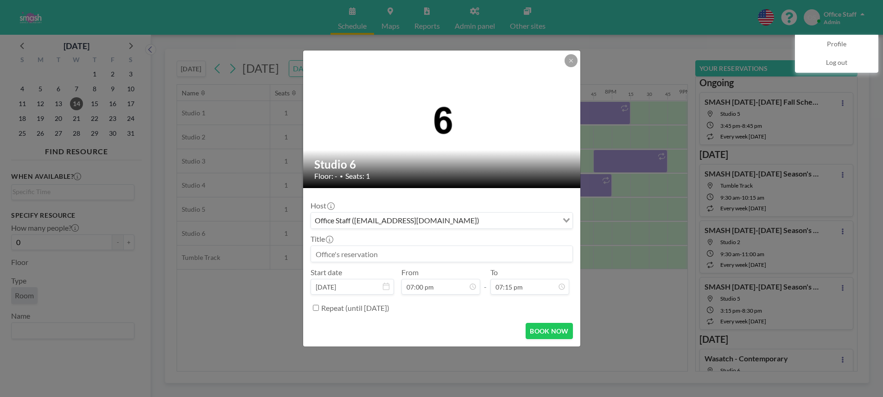
drag, startPoint x: 365, startPoint y: 255, endPoint x: 373, endPoint y: 256, distance: 8.6
click at [365, 255] on input at bounding box center [442, 254] width 262 height 16
paste input "Wasatch Contemporary Dance Co ([PERSON_NAME] -858-361-3391)"
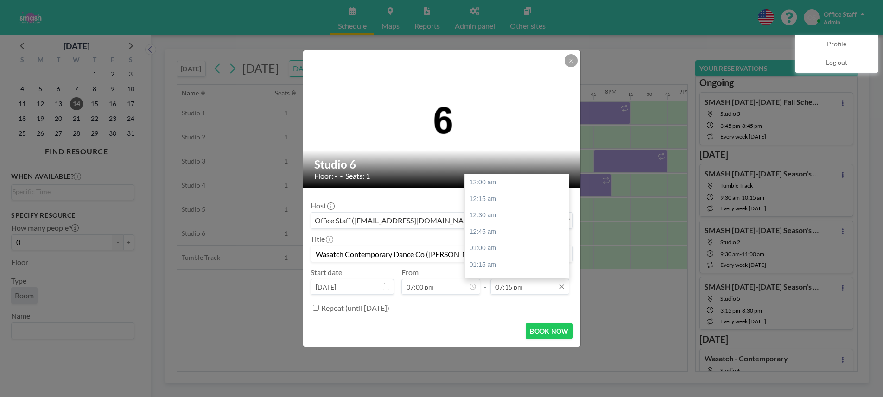
scroll to position [1254, 0]
type input "Wasatch Contemporary Dance Co ([PERSON_NAME] -858-361-3391)"
click at [486, 243] on div "10:00 pm" at bounding box center [517, 240] width 104 height 17
type input "10:00 pm"
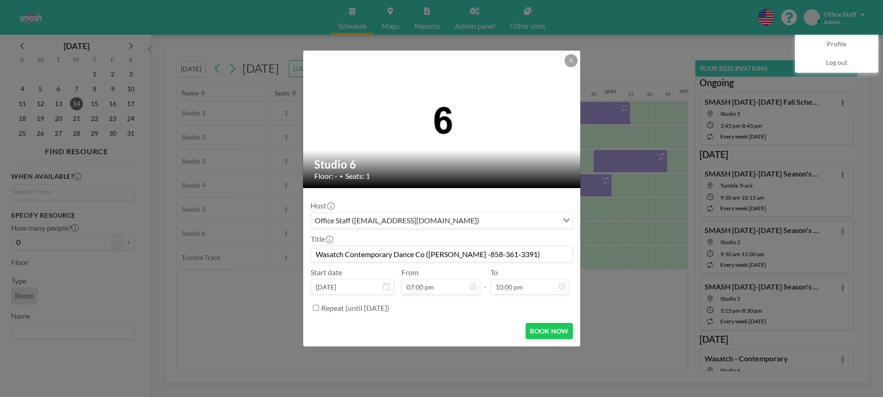
click at [317, 309] on input "Repeat (until [DATE])" at bounding box center [316, 308] width 6 height 6
checkbox input "true"
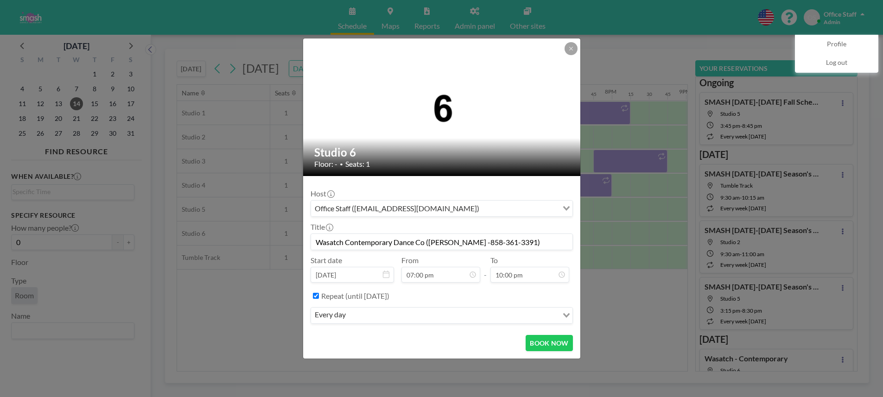
click at [343, 316] on div "every day" at bounding box center [434, 315] width 247 height 14
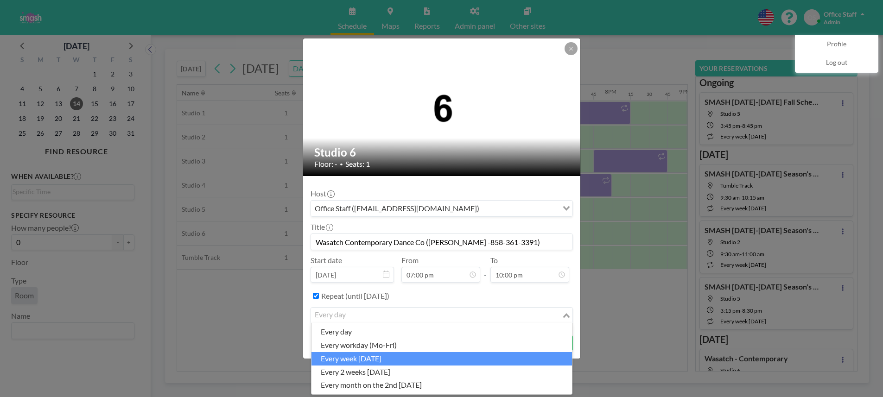
drag, startPoint x: 360, startPoint y: 355, endPoint x: 379, endPoint y: 357, distance: 18.6
click at [360, 355] on li "every week [DATE]" at bounding box center [442, 358] width 261 height 13
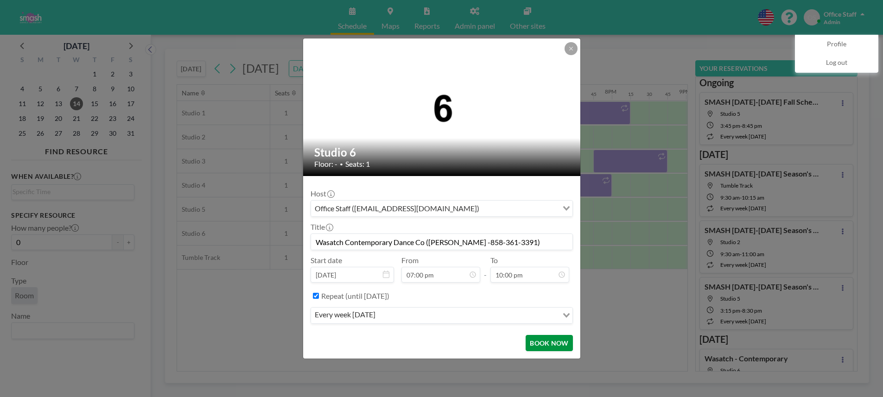
click at [545, 346] on button "BOOK NOW" at bounding box center [549, 343] width 47 height 16
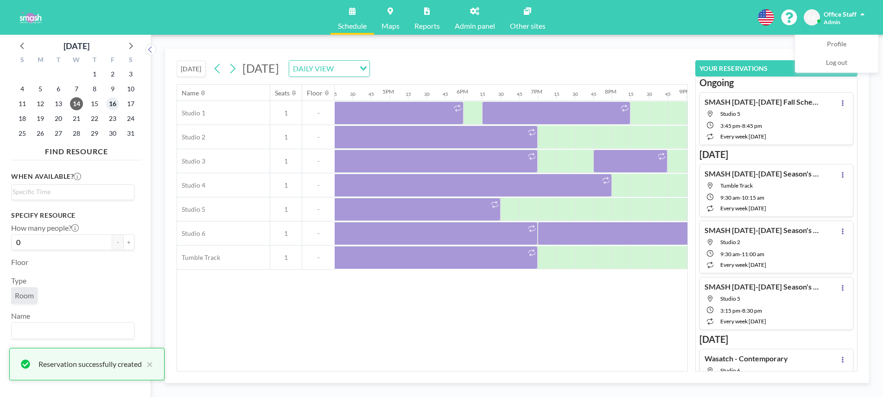
click at [115, 104] on span "16" at bounding box center [112, 103] width 13 height 13
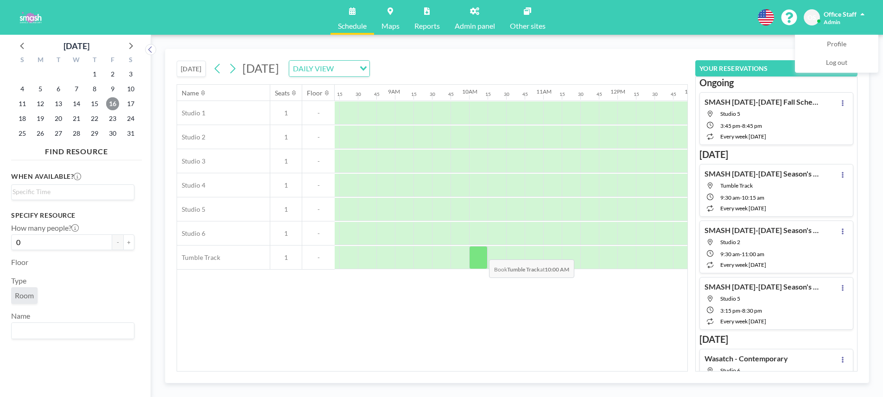
scroll to position [0, 609]
click at [480, 237] on div at bounding box center [476, 233] width 19 height 23
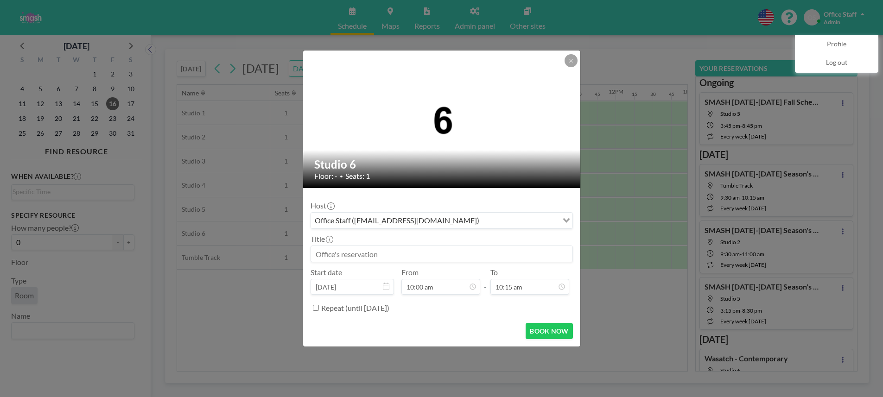
click at [364, 249] on input at bounding box center [442, 254] width 262 height 16
paste input "Wasatch Contemporary Dance Co ([PERSON_NAME] -858-361-3391)"
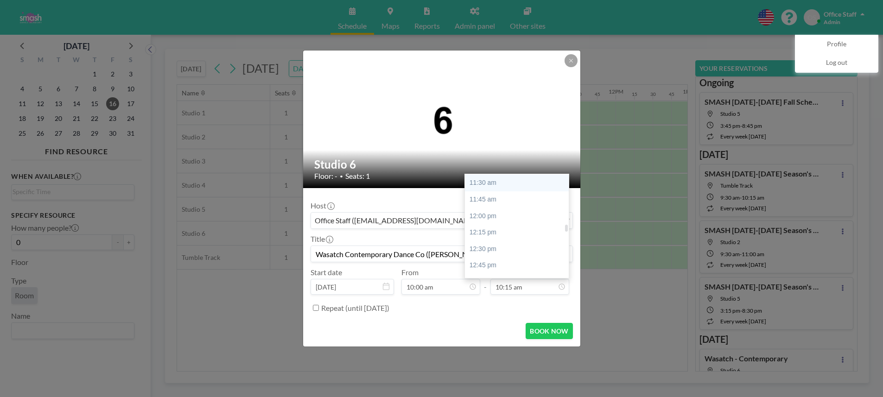
scroll to position [792, 0]
type input "Wasatch Contemporary Dance Co ([PERSON_NAME] -858-361-3391)"
click at [490, 248] on div "01:00 pm" at bounding box center [517, 248] width 104 height 17
type input "01:00 pm"
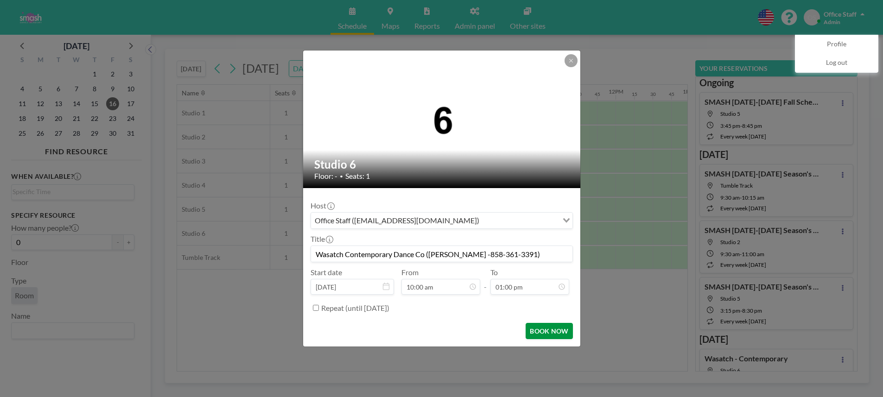
scroll to position [858, 0]
drag, startPoint x: 316, startPoint y: 308, endPoint x: 398, endPoint y: 325, distance: 83.7
click at [316, 308] on input "Repeat (until [DATE])" at bounding box center [316, 308] width 6 height 6
checkbox input "true"
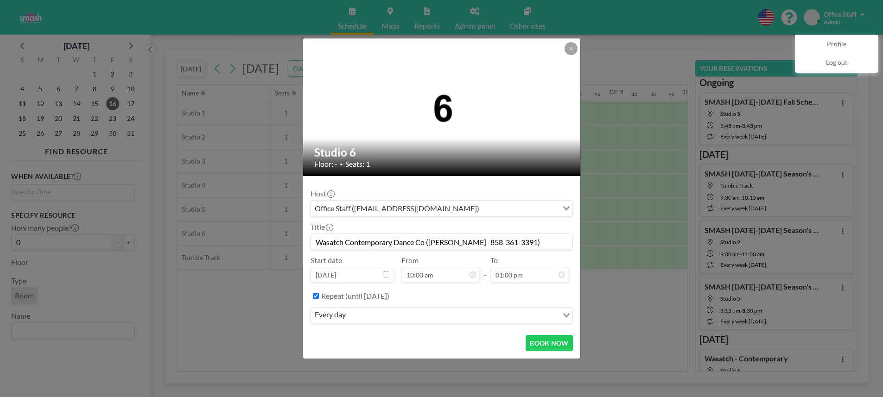
drag, startPoint x: 415, startPoint y: 318, endPoint x: 410, endPoint y: 316, distance: 5.9
click at [415, 318] on input "Search for option" at bounding box center [453, 316] width 209 height 12
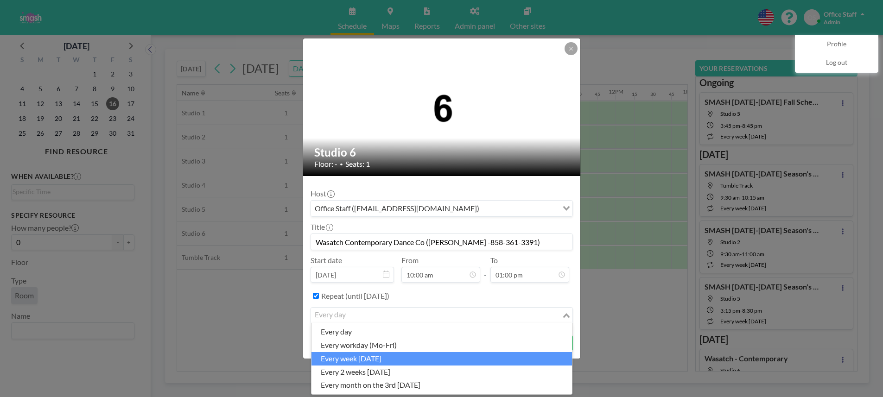
click at [390, 356] on li "every week [DATE]" at bounding box center [442, 358] width 261 height 13
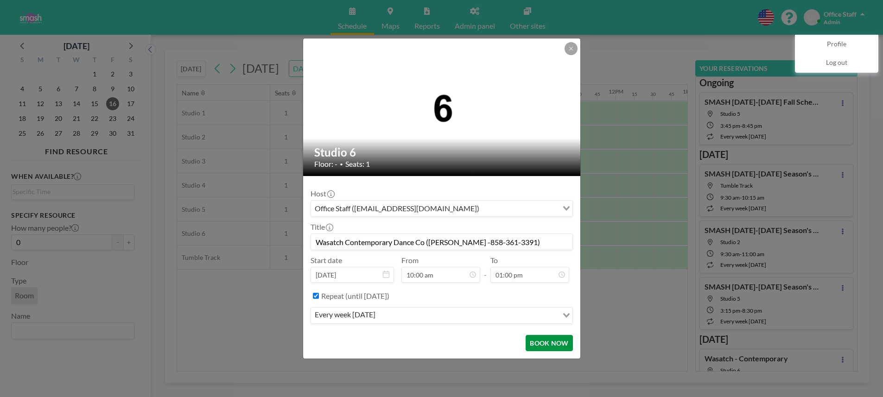
click at [558, 344] on button "BOOK NOW" at bounding box center [549, 343] width 47 height 16
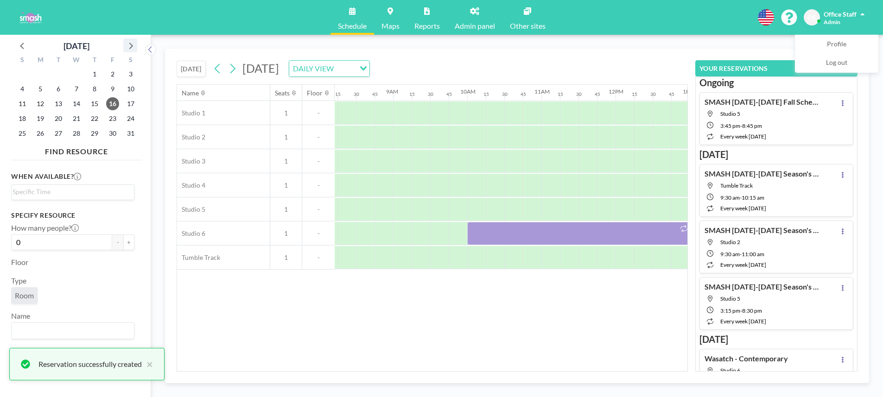
click at [134, 45] on icon at bounding box center [130, 45] width 12 height 12
